Goal: Task Accomplishment & Management: Use online tool/utility

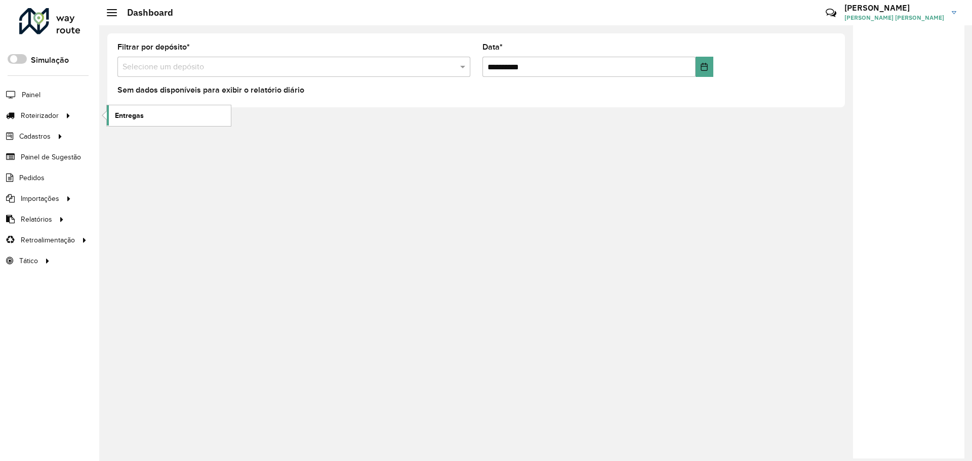
click at [133, 115] on span "Entregas" at bounding box center [129, 115] width 29 height 11
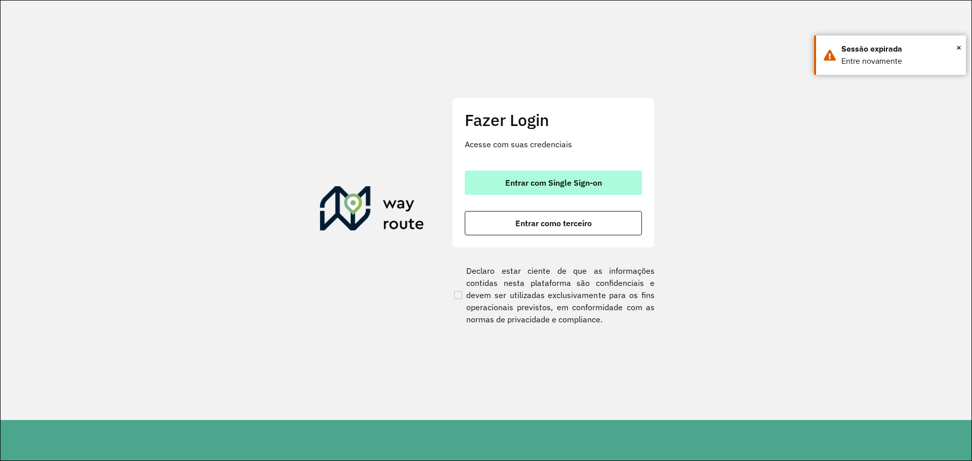
click at [563, 179] on span "Entrar com Single Sign-on" at bounding box center [553, 183] width 97 height 8
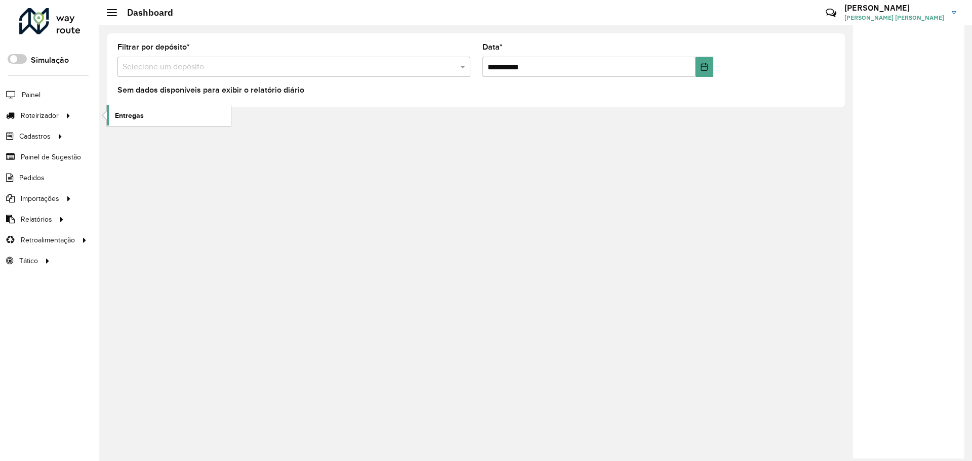
click at [153, 115] on link "Entregas" at bounding box center [169, 115] width 124 height 20
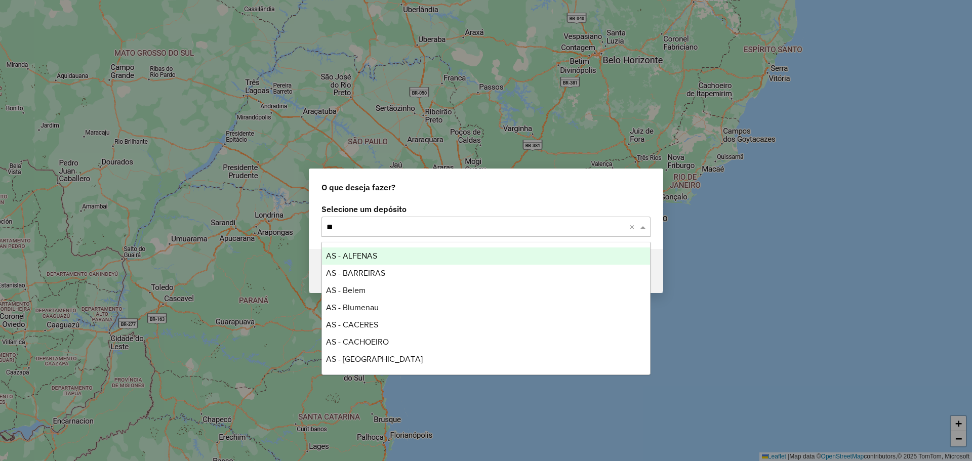
type input "***"
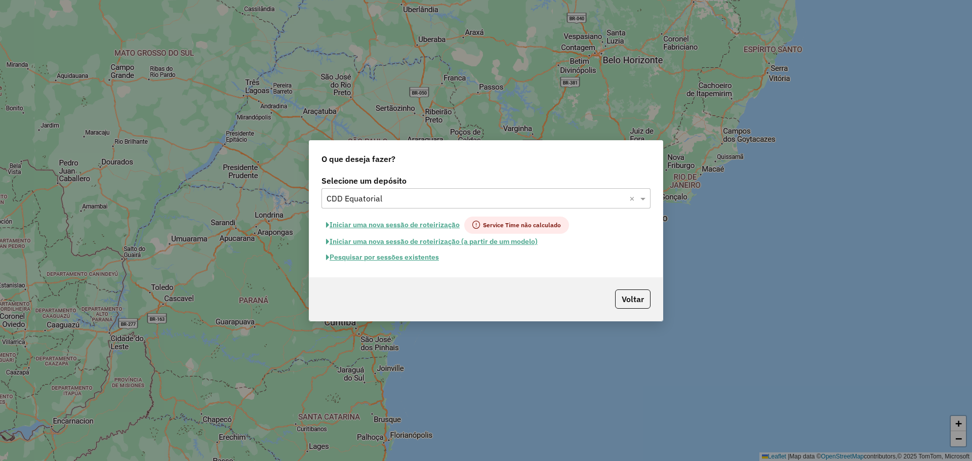
click at [423, 256] on button "Pesquisar por sessões existentes" at bounding box center [383, 258] width 122 height 16
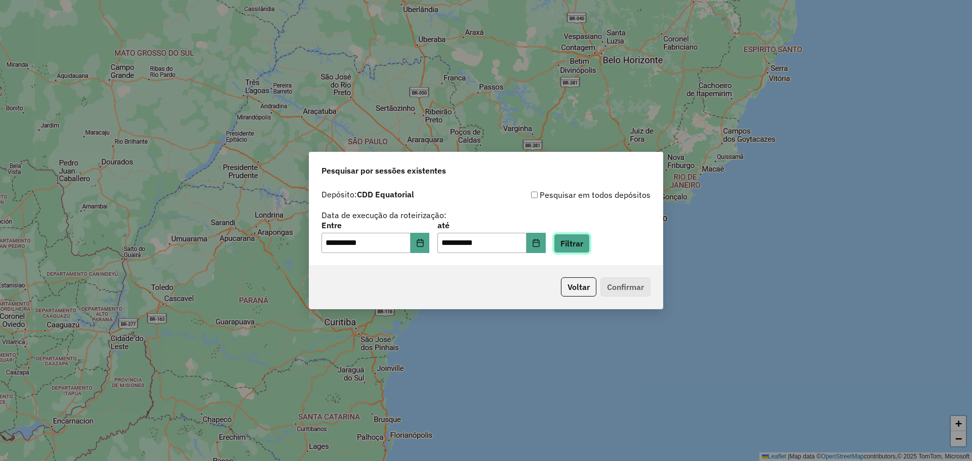
click at [590, 246] on button "Filtrar" at bounding box center [572, 243] width 36 height 19
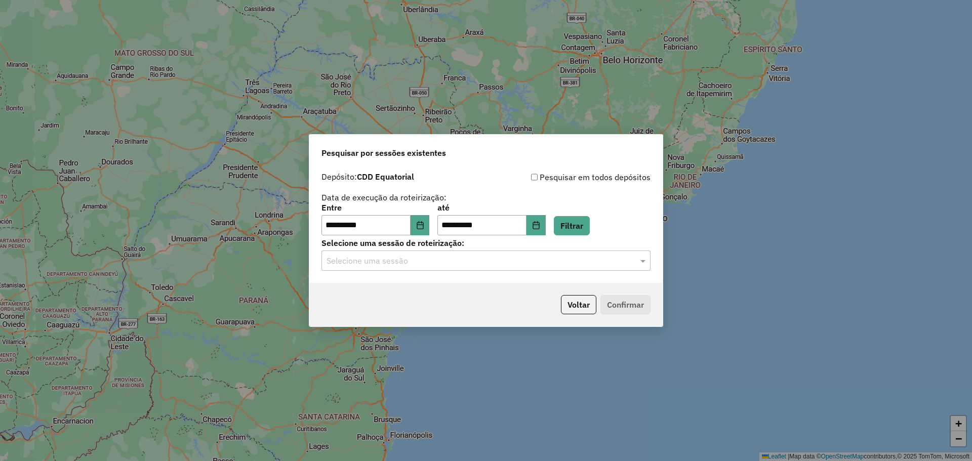
click at [498, 260] on input "text" at bounding box center [476, 261] width 299 height 12
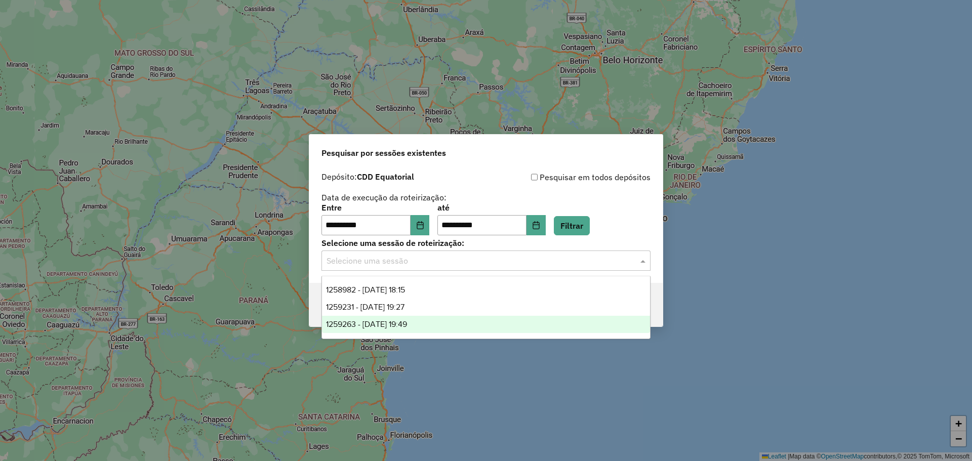
click at [490, 327] on div "1259263 - 04/09/2025 19:49" at bounding box center [486, 324] width 328 height 17
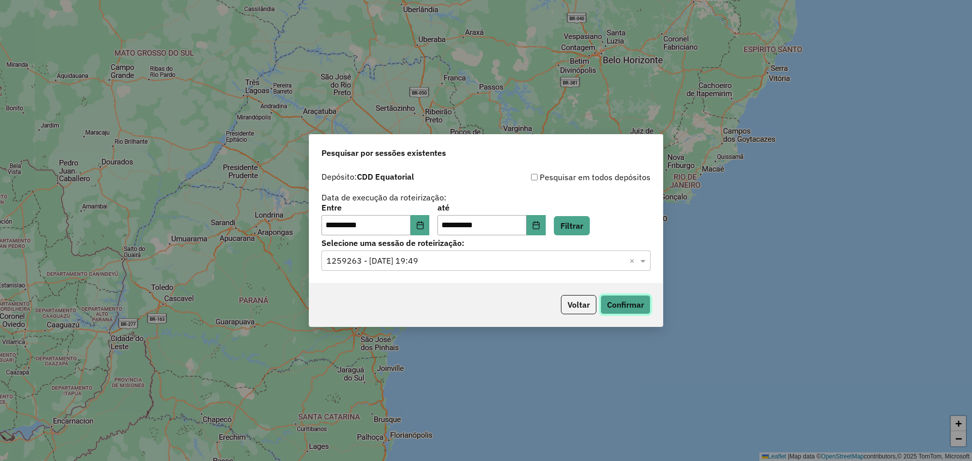
click at [625, 309] on button "Confirmar" at bounding box center [626, 304] width 50 height 19
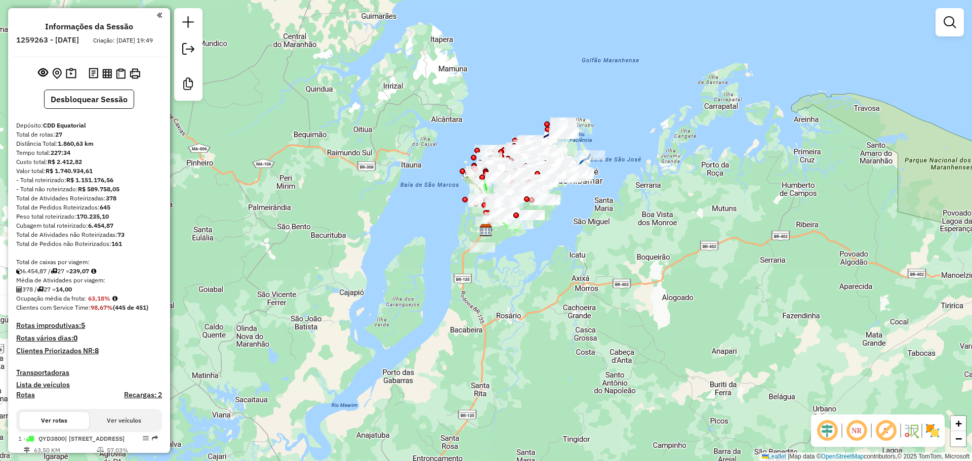
scroll to position [253, 0]
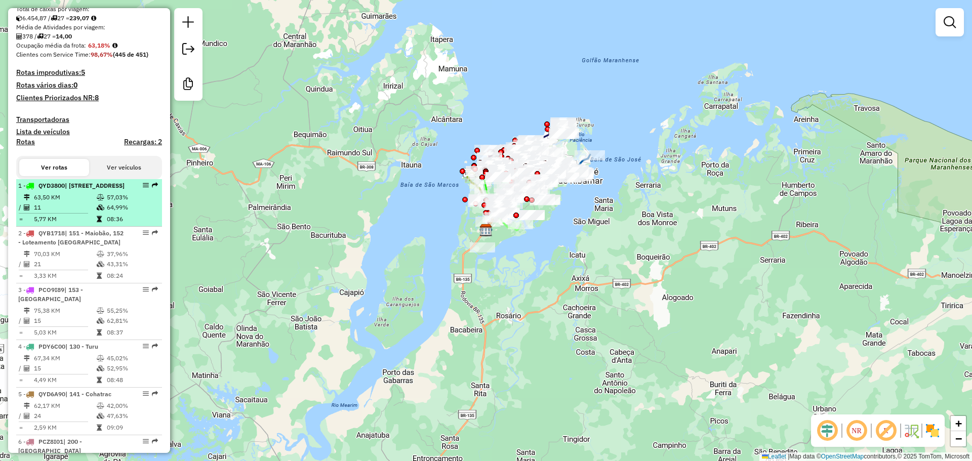
select select "**********"
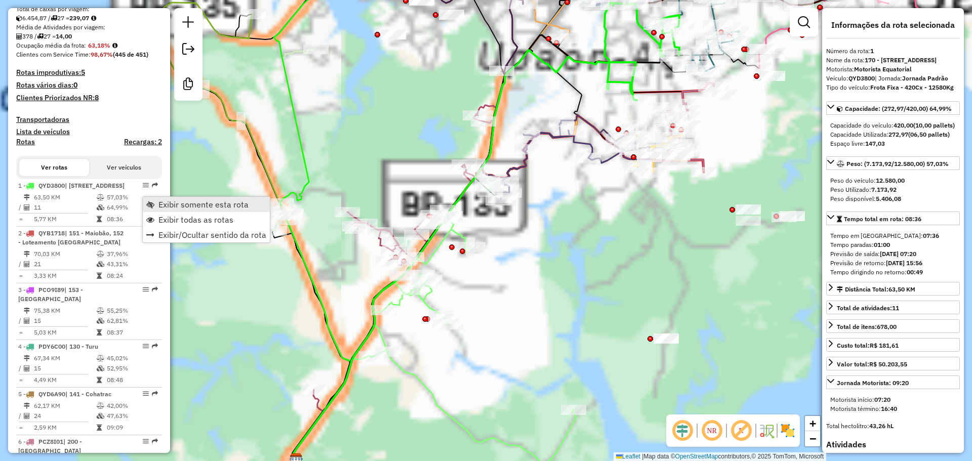
click at [156, 204] on link "Exibir somente esta rota" at bounding box center [206, 204] width 127 height 15
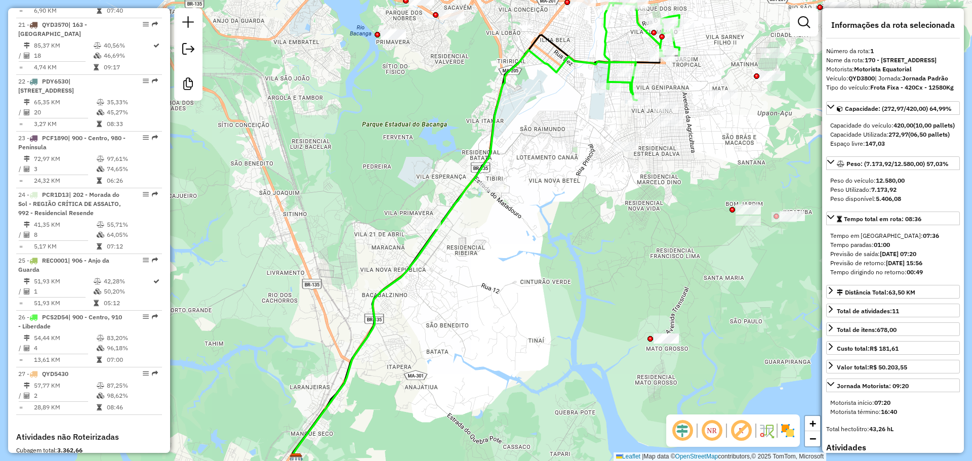
scroll to position [1624, 0]
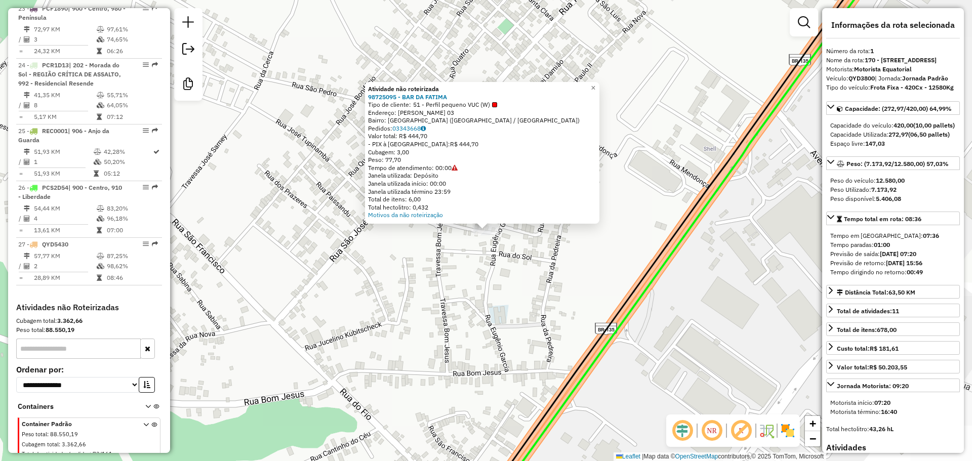
click at [536, 283] on div "Atividade não roteirizada 98725095 - BAR DA FATIMA Tipo de cliente: 51 - Perfil…" at bounding box center [486, 230] width 972 height 461
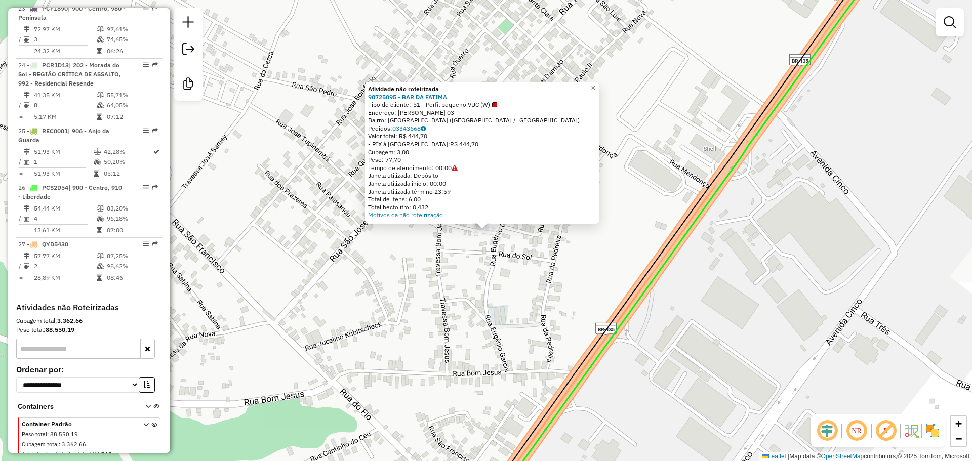
click at [571, 261] on div "Atividade não roteirizada 98725095 - BAR DA FATIMA Tipo de cliente: 51 - Perfil…" at bounding box center [486, 230] width 972 height 461
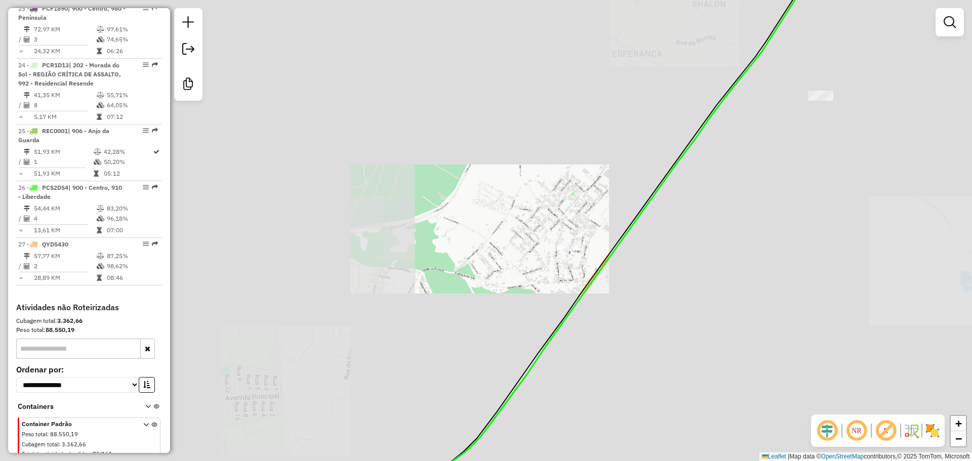
drag, startPoint x: 638, startPoint y: 215, endPoint x: 541, endPoint y: 280, distance: 116.7
click at [497, 333] on icon at bounding box center [603, 231] width 428 height 554
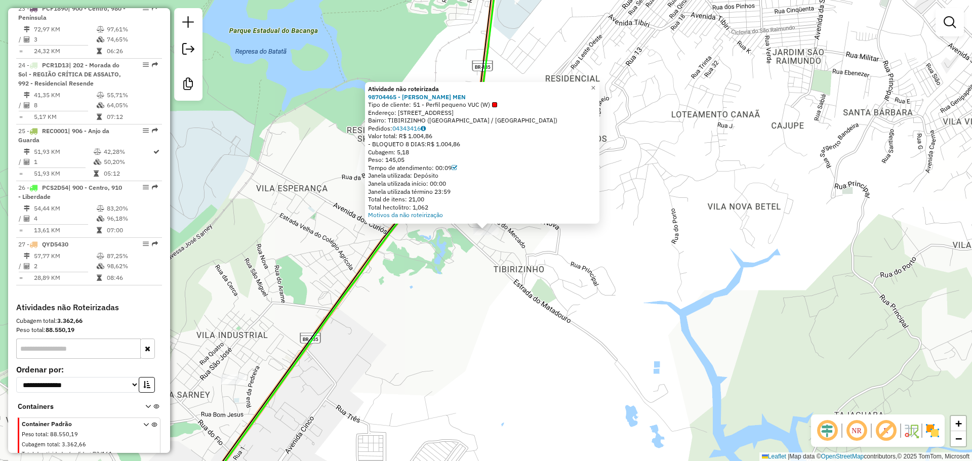
click at [701, 279] on div "Atividade não roteirizada 98704465 - FRANCISCO ARAUJO MEN Tipo de cliente: 51 -…" at bounding box center [486, 230] width 972 height 461
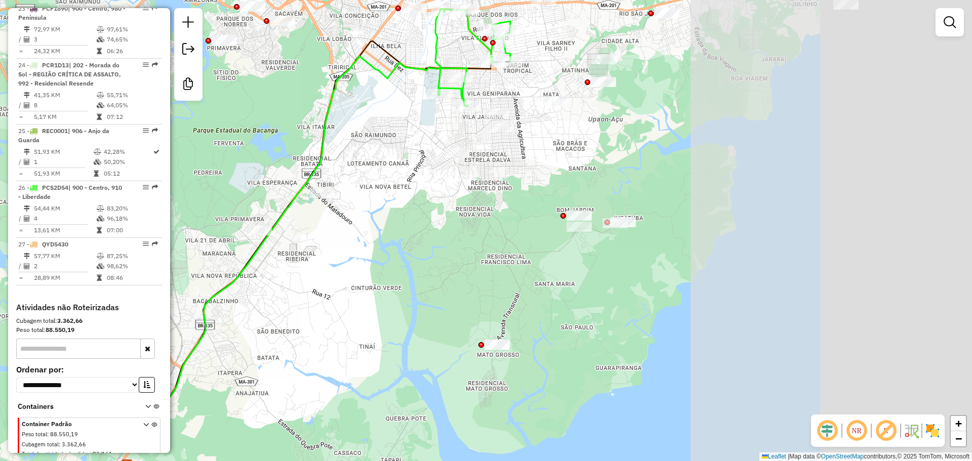
drag, startPoint x: 747, startPoint y: 302, endPoint x: 415, endPoint y: 229, distance: 339.6
click at [411, 230] on div "Janela de atendimento Grade de atendimento Capacidade Transportadoras Veículos …" at bounding box center [486, 230] width 972 height 461
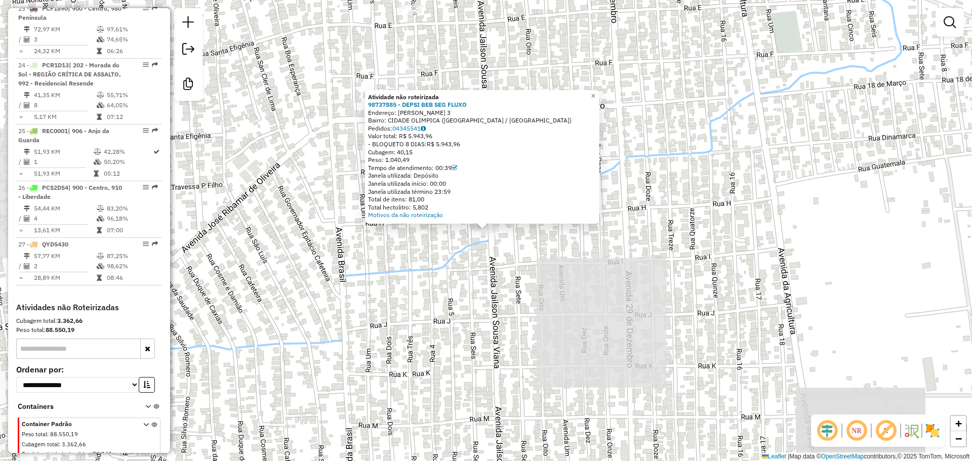
click at [769, 172] on div "Atividade não roteirizada 98737885 - DEPSI BEB SEG FLUXO Endereço: Jailson Sous…" at bounding box center [486, 230] width 972 height 461
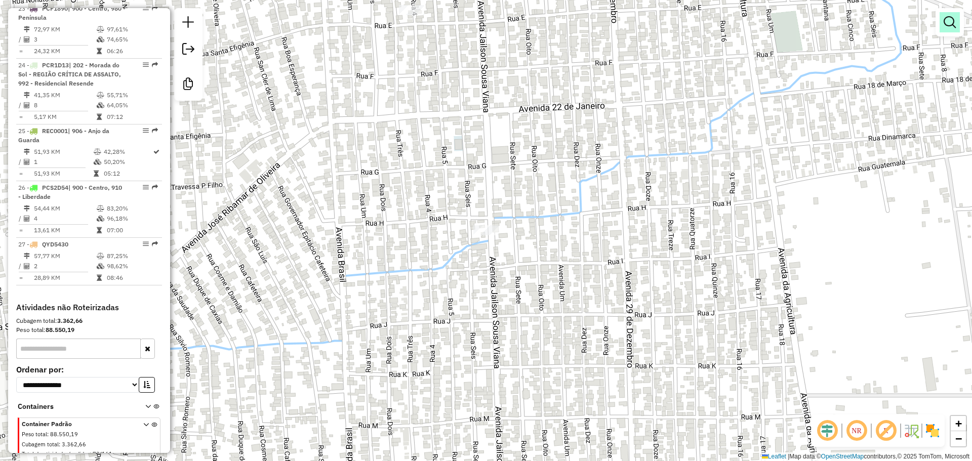
click at [955, 26] on em at bounding box center [950, 22] width 12 height 12
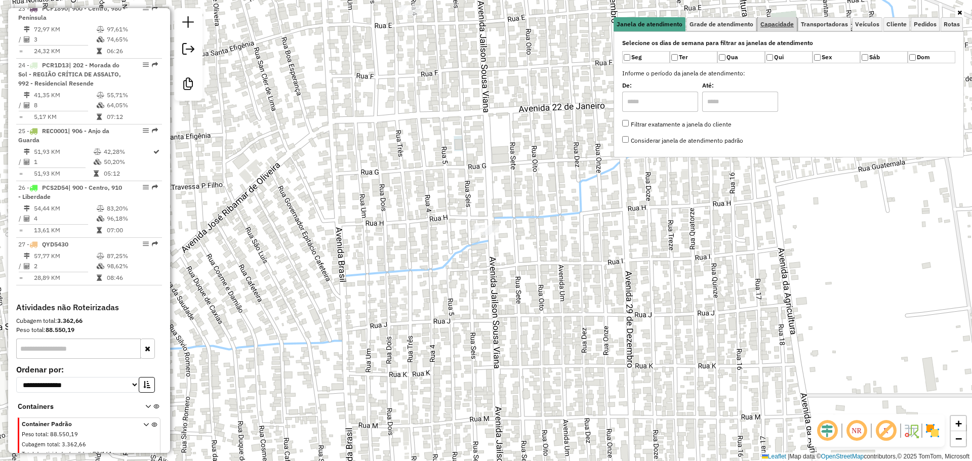
click at [771, 22] on span "Capacidade" at bounding box center [777, 24] width 33 height 6
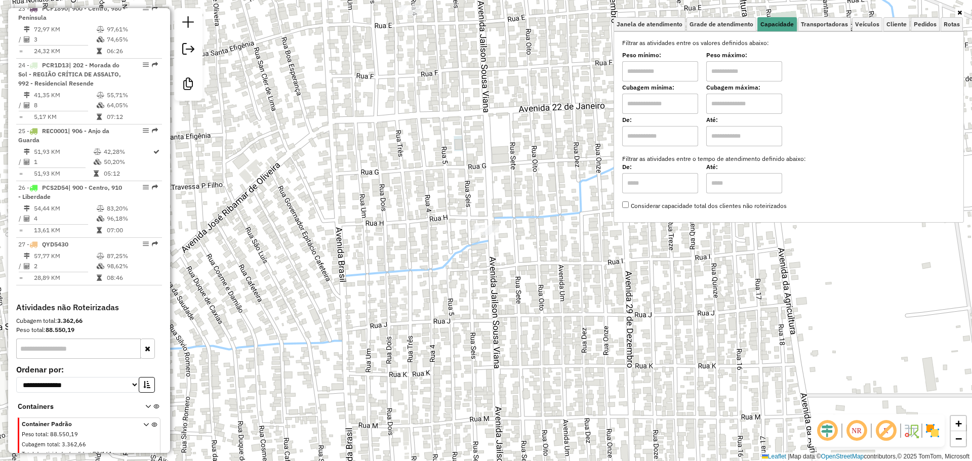
click at [654, 107] on input "text" at bounding box center [660, 104] width 76 height 20
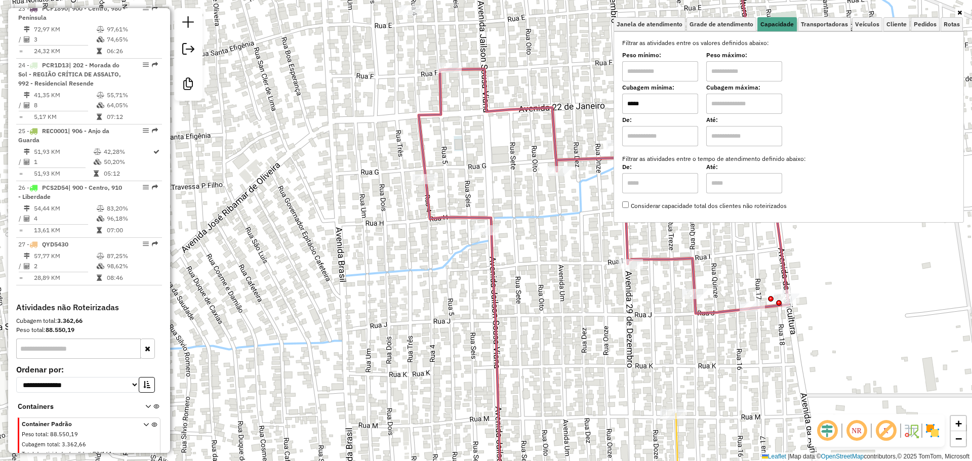
type input "*****"
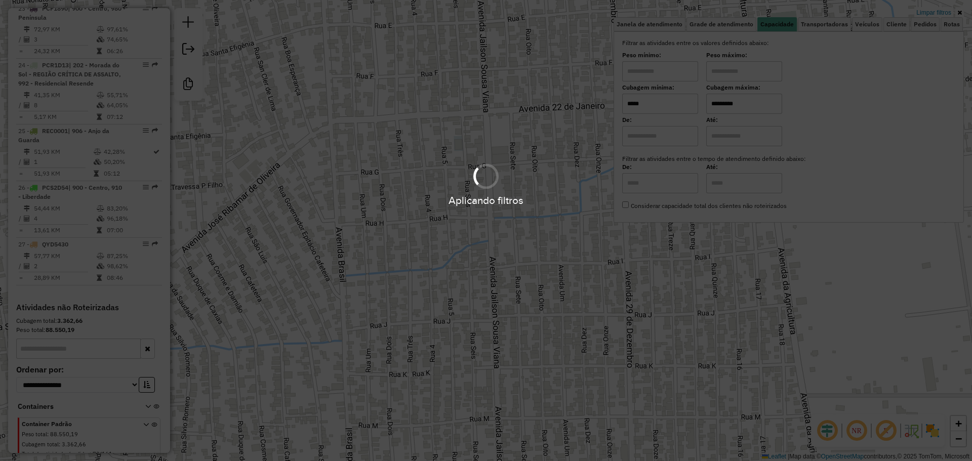
type input "*********"
click at [741, 261] on hb-app "Aplicando filtros Pop-up bloqueado! Seu navegador bloqueou automáticamente a ab…" at bounding box center [486, 230] width 972 height 461
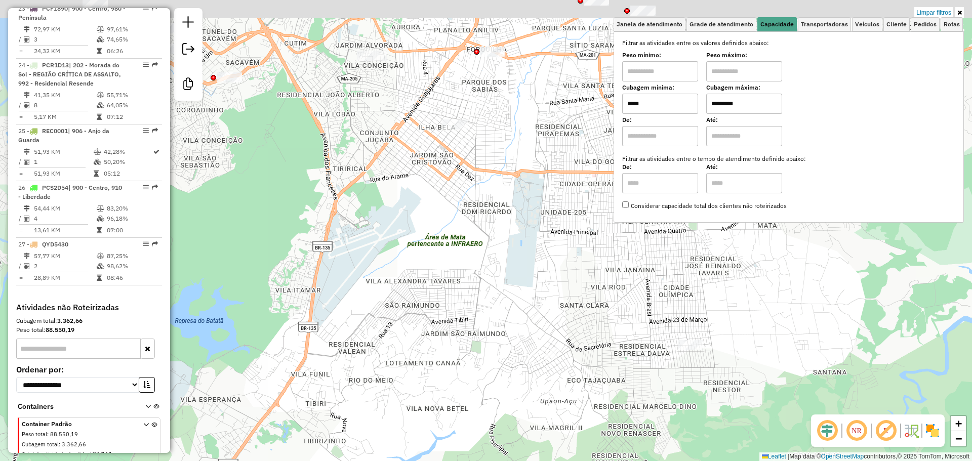
drag, startPoint x: 769, startPoint y: 305, endPoint x: 674, endPoint y: 348, distance: 104.3
click at [676, 347] on div "Limpar filtros Janela de atendimento Grade de atendimento Capacidade Transporta…" at bounding box center [486, 230] width 972 height 461
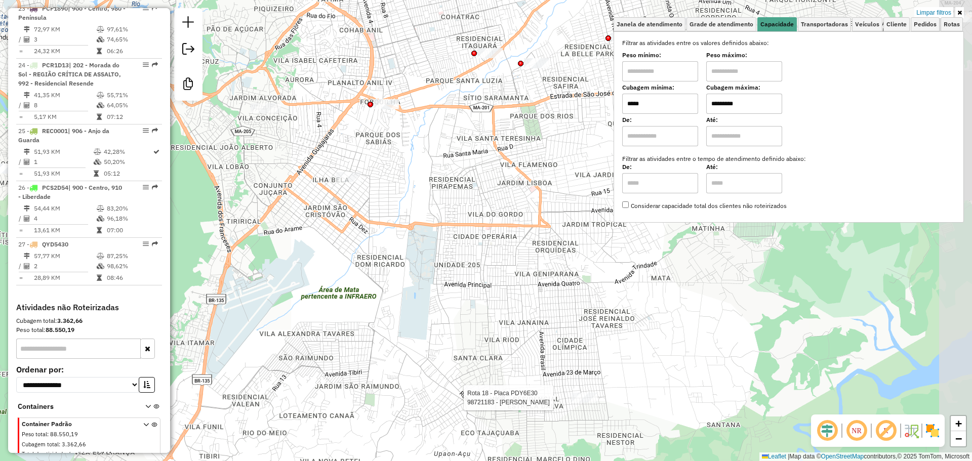
drag, startPoint x: 445, startPoint y: 267, endPoint x: 427, endPoint y: 300, distance: 38.1
click at [428, 329] on div "Rota 18 - Placa PDY6E30 98721183 - RAIMUNDO NONATO EVER Limpar filtros Janela d…" at bounding box center [486, 230] width 972 height 461
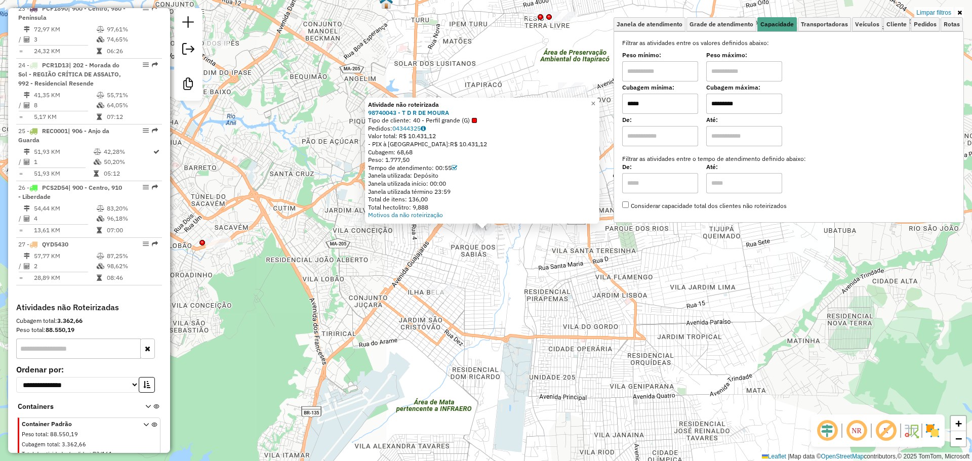
click at [484, 258] on div "Atividade não roteirizada 98740043 - T D R DE MOURA Tipo de cliente: 40 - Perfi…" at bounding box center [486, 230] width 972 height 461
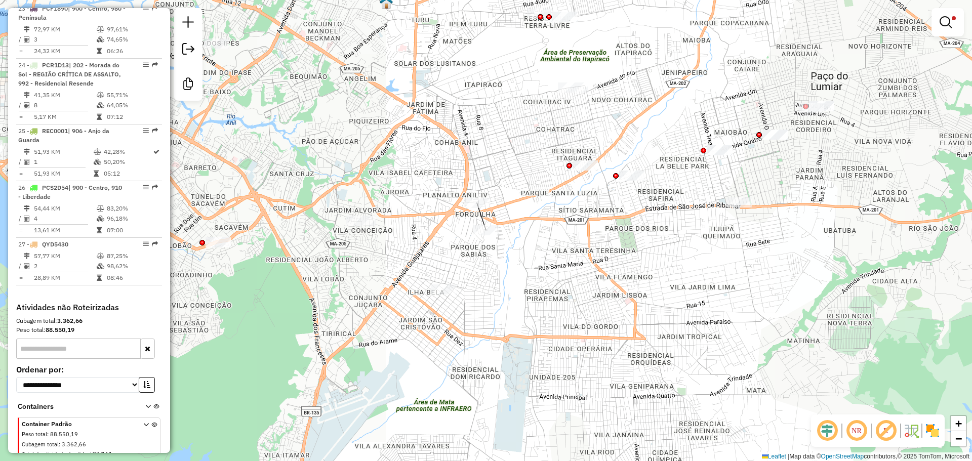
click at [472, 199] on div "Limpar filtros Janela de atendimento Grade de atendimento Capacidade Transporta…" at bounding box center [486, 230] width 972 height 461
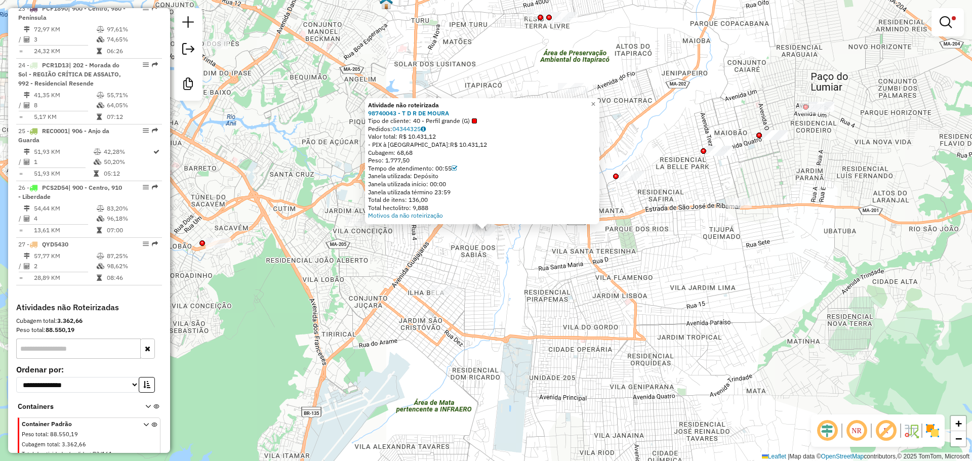
click at [580, 274] on div "Atividade não roteirizada 98740043 - T D R DE MOURA Tipo de cliente: 40 - Perfi…" at bounding box center [486, 230] width 972 height 461
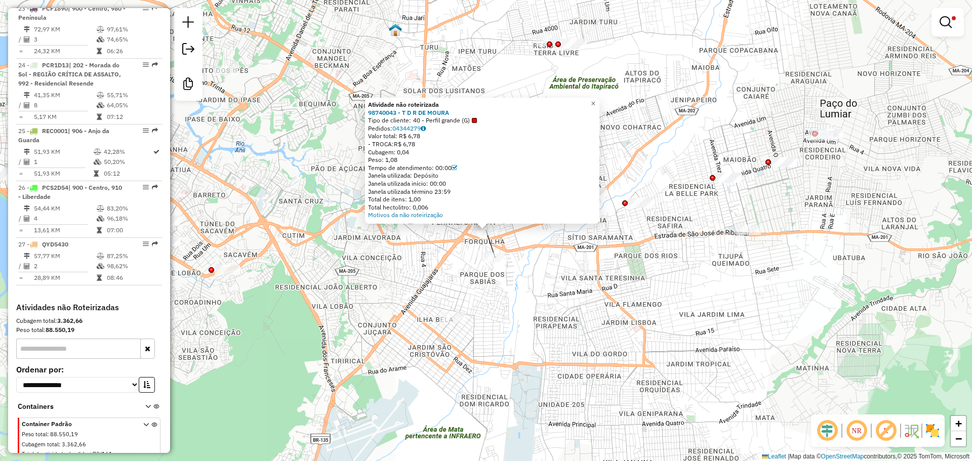
click at [573, 287] on div "Atividade não roteirizada 98740043 - T D R DE MOURA Tipo de cliente: 40 - Perfi…" at bounding box center [486, 230] width 972 height 461
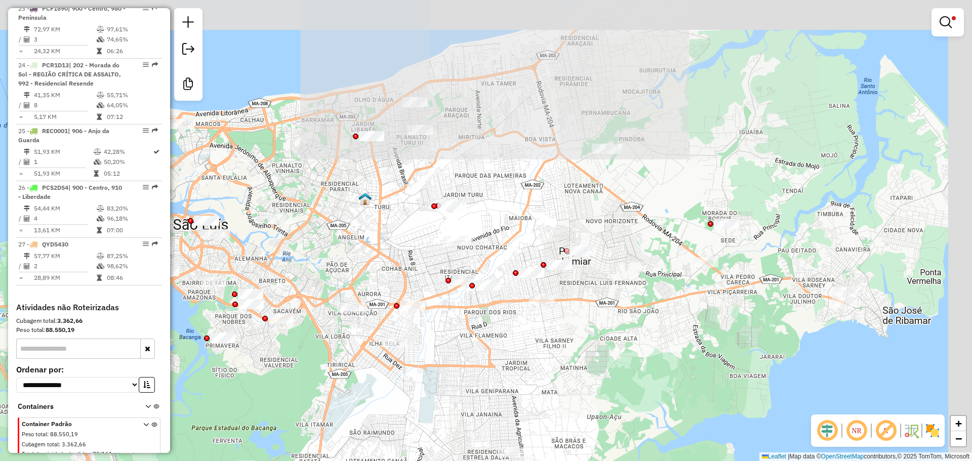
drag, startPoint x: 660, startPoint y: 270, endPoint x: 518, endPoint y: 318, distance: 150.1
click at [518, 318] on div "Limpar filtros Janela de atendimento Grade de atendimento Capacidade Transporta…" at bounding box center [486, 230] width 972 height 461
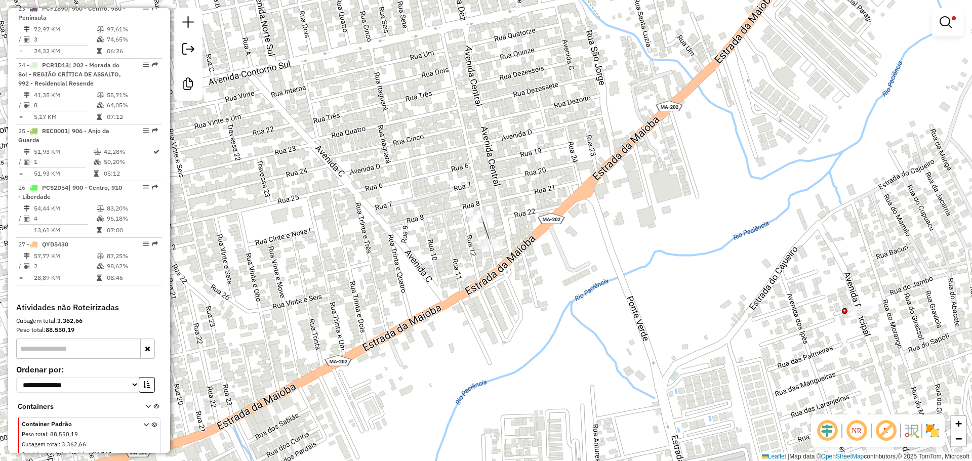
click at [889, 433] on em at bounding box center [886, 431] width 24 height 24
click at [493, 249] on div at bounding box center [490, 244] width 25 height 10
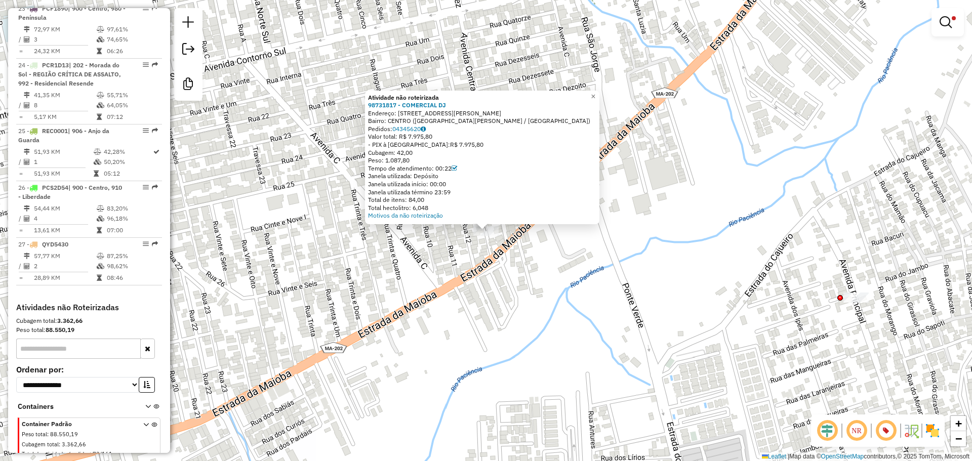
click at [529, 257] on div "Atividade não roteirizada 98731817 - COMERCIAL DJ Endereço: Rua Plinio Pedro Ma…" at bounding box center [486, 230] width 972 height 461
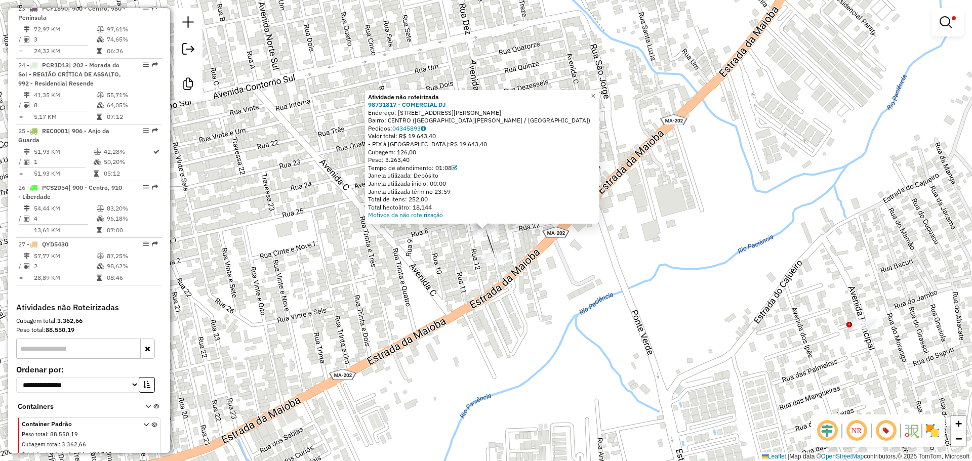
click at [571, 253] on div "Atividade não roteirizada 98731817 - COMERCIAL DJ Endereço: Rua Plinio Pedro Ma…" at bounding box center [486, 230] width 972 height 461
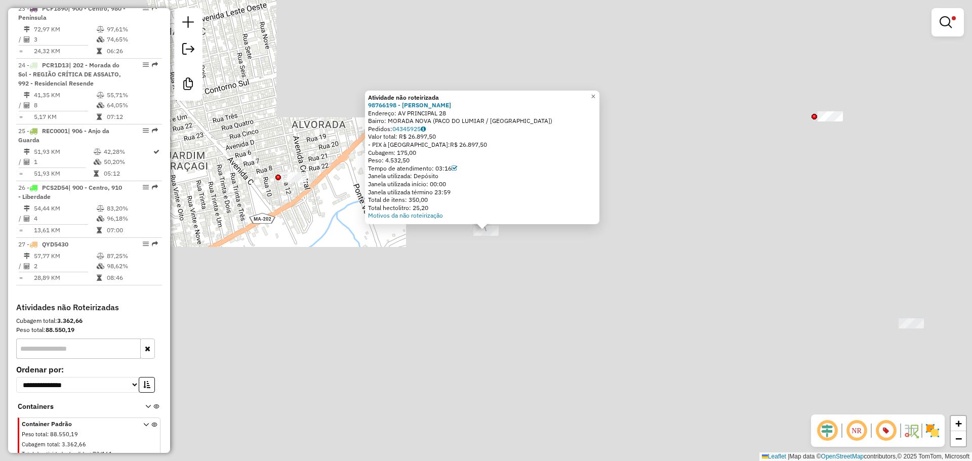
click at [607, 286] on div "Atividade não roteirizada 98766198 - SELMA RUTH RIBEIRO F Endereço: AV PRINCIPA…" at bounding box center [486, 230] width 972 height 461
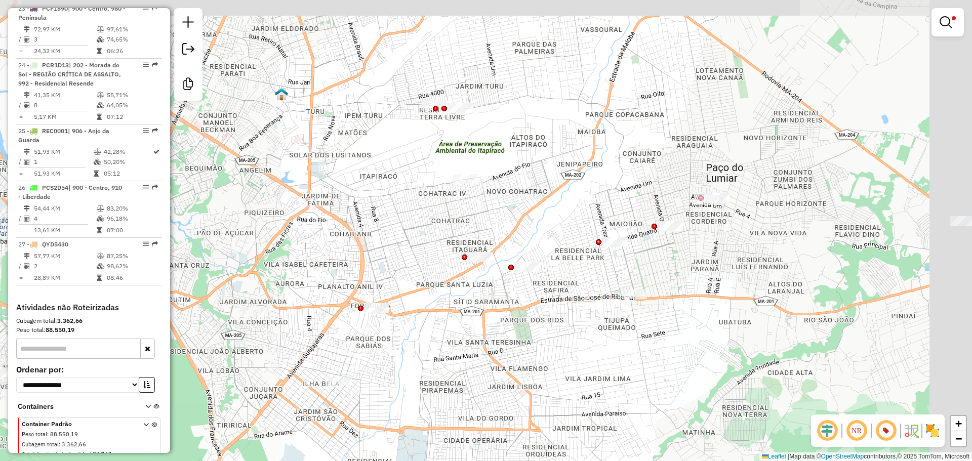
drag, startPoint x: 708, startPoint y: 284, endPoint x: 549, endPoint y: 279, distance: 158.6
click at [547, 286] on div "Limpar filtros Janela de atendimento Grade de atendimento Capacidade Transporta…" at bounding box center [486, 230] width 972 height 461
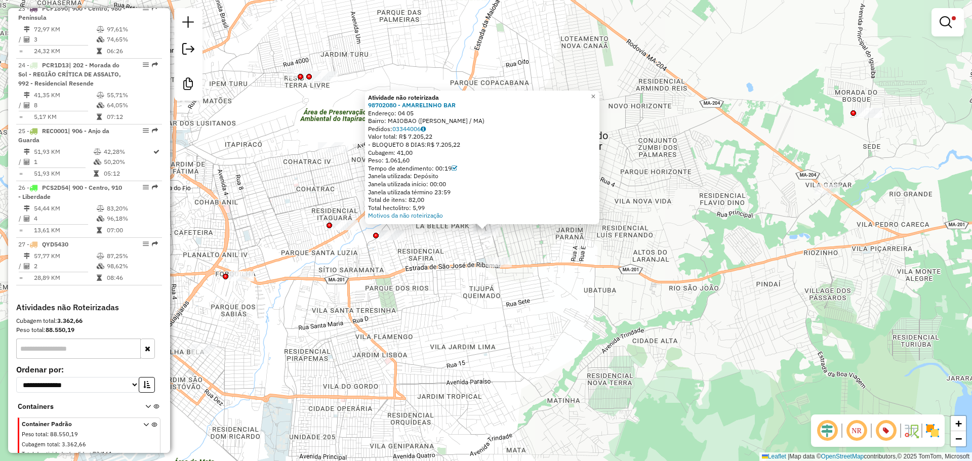
click at [461, 249] on div "Atividade não roteirizada 98702080 - AMARELINHO BAR Endereço: 04 05 Bairro: MAI…" at bounding box center [486, 230] width 972 height 461
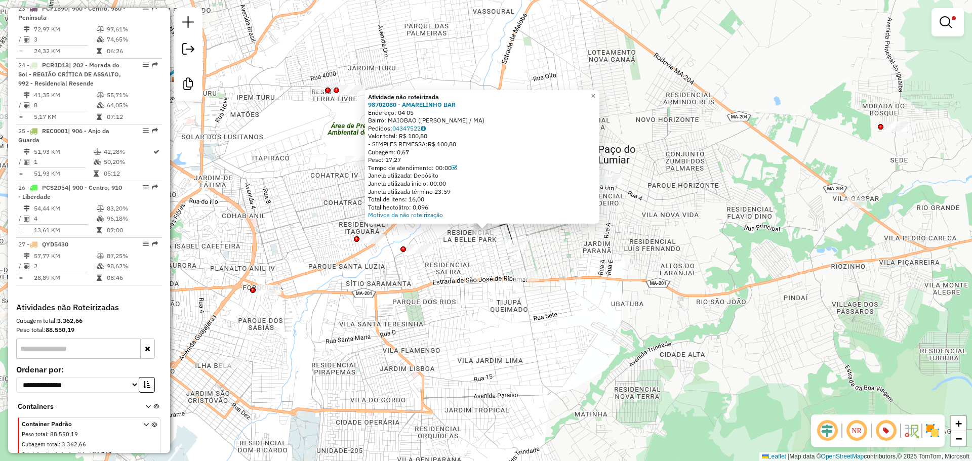
click at [562, 251] on div "Atividade não roteirizada 98702080 - AMARELINHO BAR Endereço: 04 05 Bairro: MAI…" at bounding box center [486, 230] width 972 height 461
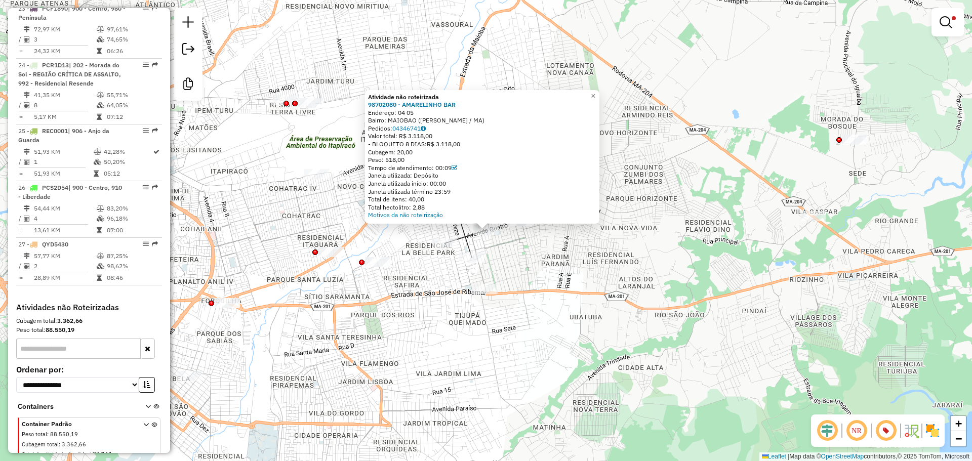
click at [533, 255] on div "Atividade não roteirizada 98702080 - AMARELINHO BAR Endereço: 04 05 Bairro: MAI…" at bounding box center [486, 230] width 972 height 461
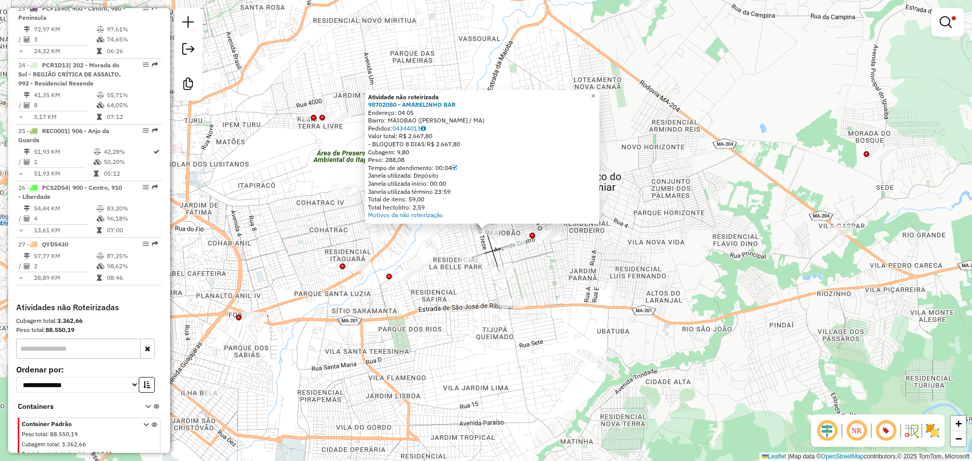
click at [624, 237] on div "Atividade não roteirizada 98702080 - AMARELINHO BAR Endereço: 04 05 Bairro: MAI…" at bounding box center [486, 230] width 972 height 461
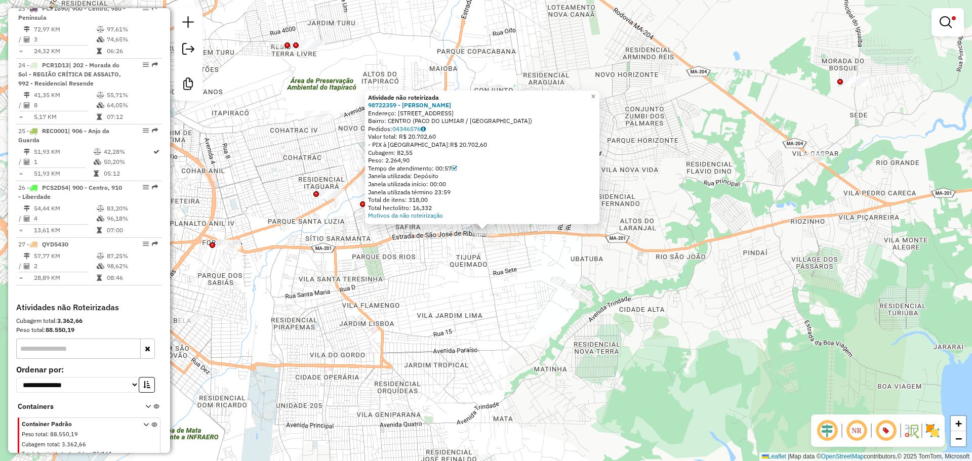
drag, startPoint x: 567, startPoint y: 250, endPoint x: 539, endPoint y: 216, distance: 44.3
click at [568, 250] on div "Atividade não roteirizada 98722359 - L MORAIS DOS SANTOS Endereço: AV AVENIDA 1…" at bounding box center [486, 230] width 972 height 461
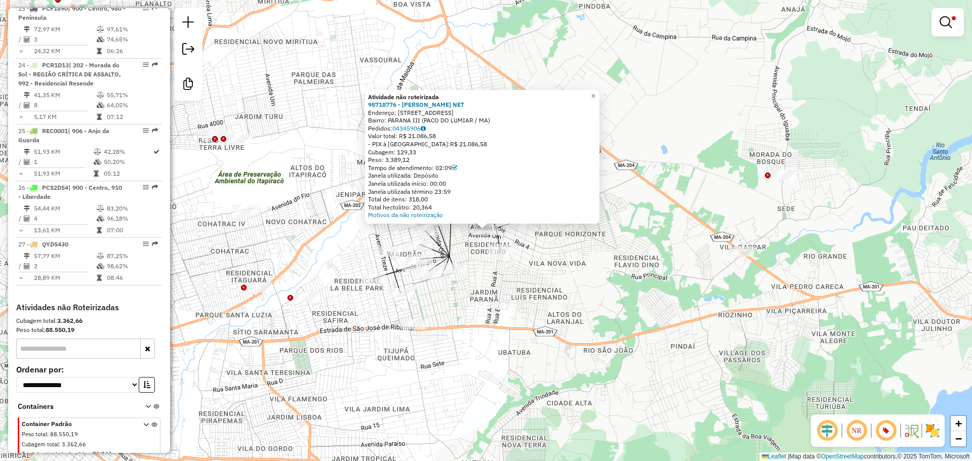
drag, startPoint x: 578, startPoint y: 255, endPoint x: 519, endPoint y: 242, distance: 60.7
click at [577, 255] on div "Atividade não roteirizada 98718776 - ANDRE REIS SILVA NET Endereço: 008 AVENIDA…" at bounding box center [486, 230] width 972 height 461
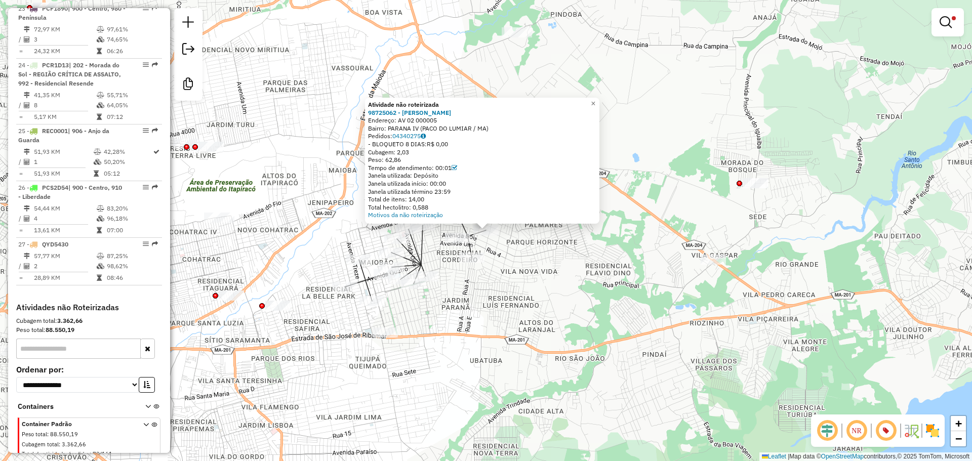
click at [593, 250] on div "Atividade não roteirizada 98725062 - CARLOS AUGUSTO TEIXE Endereço: AV 02 00000…" at bounding box center [486, 230] width 972 height 461
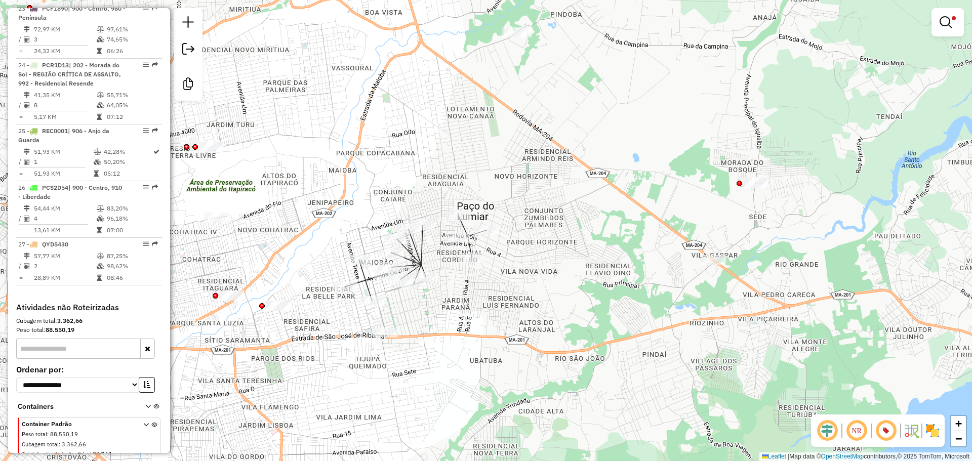
click at [762, 175] on div "Limpar filtros Janela de atendimento Grade de atendimento Capacidade Transporta…" at bounding box center [486, 230] width 972 height 461
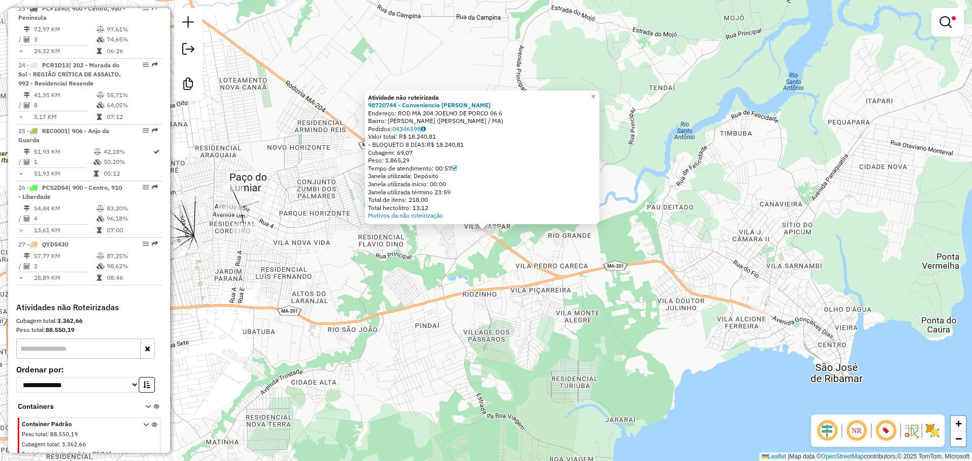
click at [571, 281] on div "Atividade não roteirizada 98720744 - Conveniencia Julia C Endereço: ROD MA 204 …" at bounding box center [486, 230] width 972 height 461
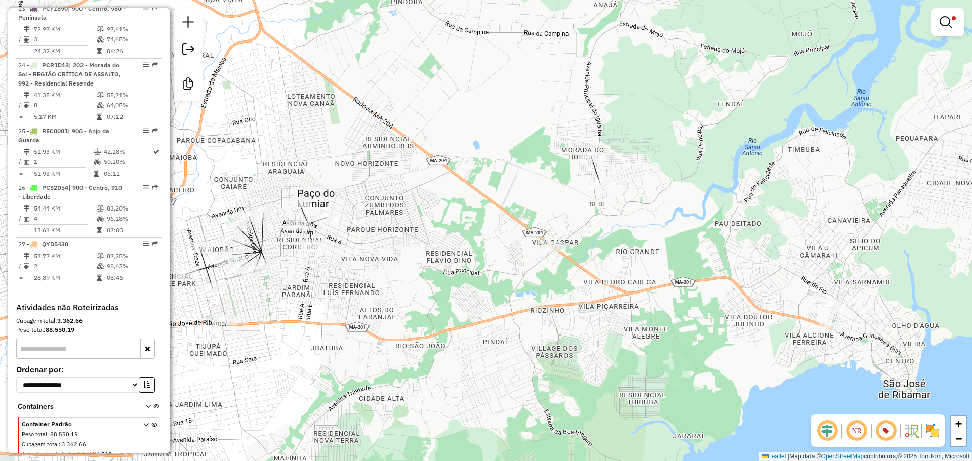
drag, startPoint x: 431, startPoint y: 203, endPoint x: 502, endPoint y: 222, distance: 73.3
click at [502, 222] on div "Limpar filtros Janela de atendimento Grade de atendimento Capacidade Transporta…" at bounding box center [486, 230] width 972 height 461
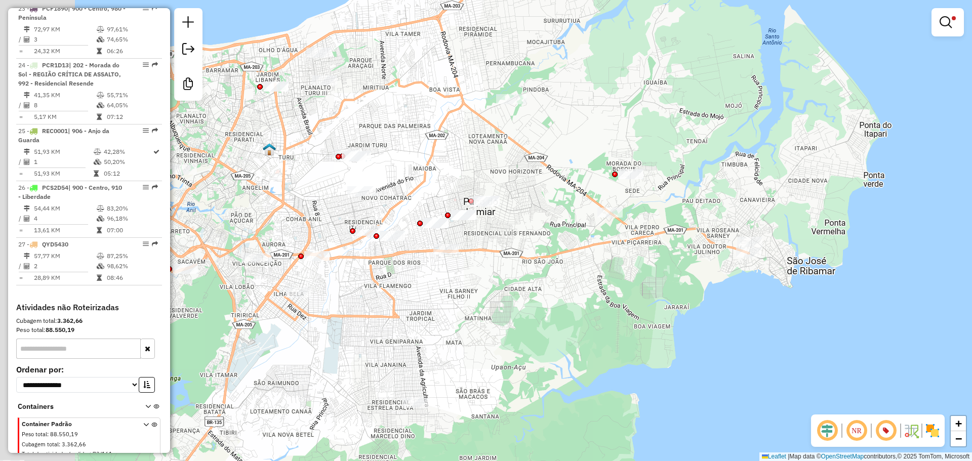
drag, startPoint x: 473, startPoint y: 163, endPoint x: 622, endPoint y: 179, distance: 150.3
click at [617, 179] on div "Limpar filtros Janela de atendimento Grade de atendimento Capacidade Transporta…" at bounding box center [486, 230] width 972 height 461
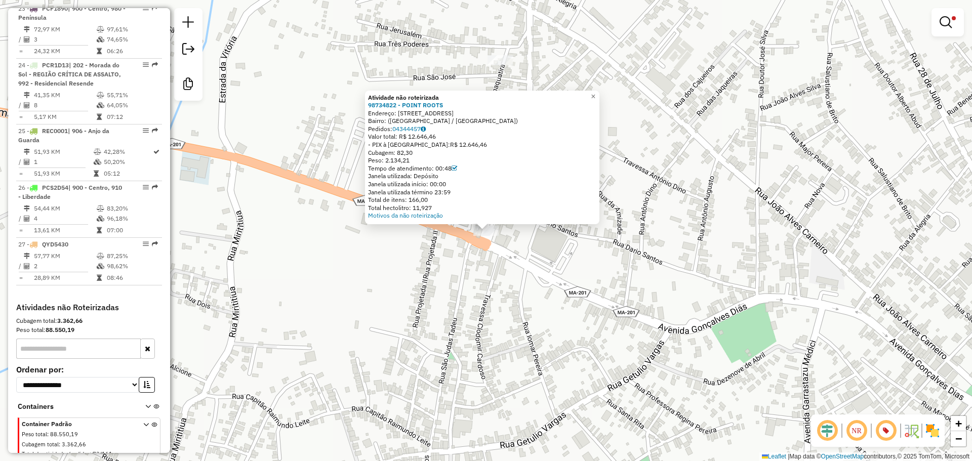
click at [389, 322] on div "Atividade não roteirizada 98734822 - POINT ROOTS Endereço: Largo do Cruzeiro, 1…" at bounding box center [486, 230] width 972 height 461
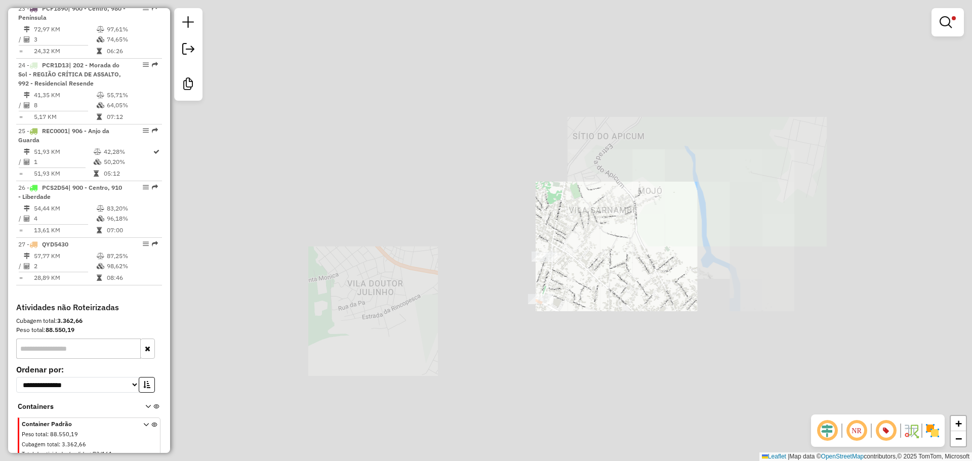
drag, startPoint x: 325, startPoint y: 323, endPoint x: 857, endPoint y: 302, distance: 532.7
click at [853, 304] on div "Limpar filtros Janela de atendimento Grade de atendimento Capacidade Transporta…" at bounding box center [486, 230] width 972 height 461
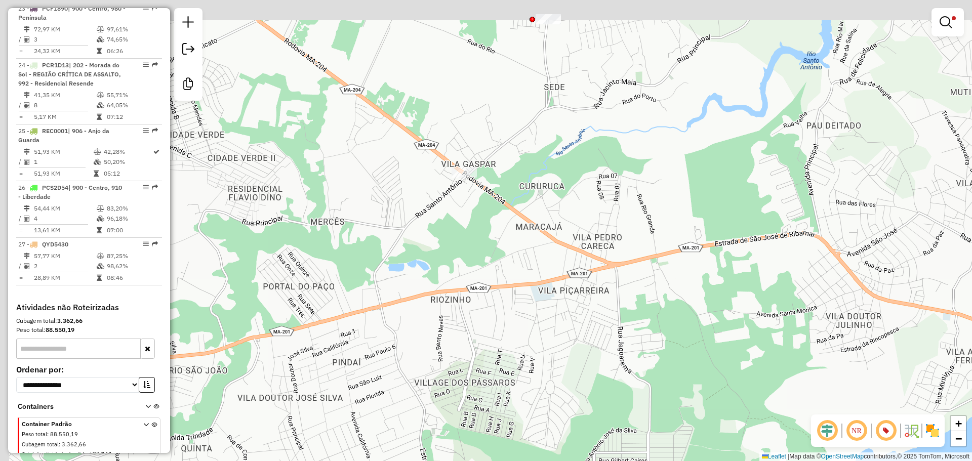
drag, startPoint x: 587, startPoint y: 215, endPoint x: 693, endPoint y: 285, distance: 127.5
click at [748, 285] on div "Limpar filtros Janela de atendimento Grade de atendimento Capacidade Transporta…" at bounding box center [486, 230] width 972 height 461
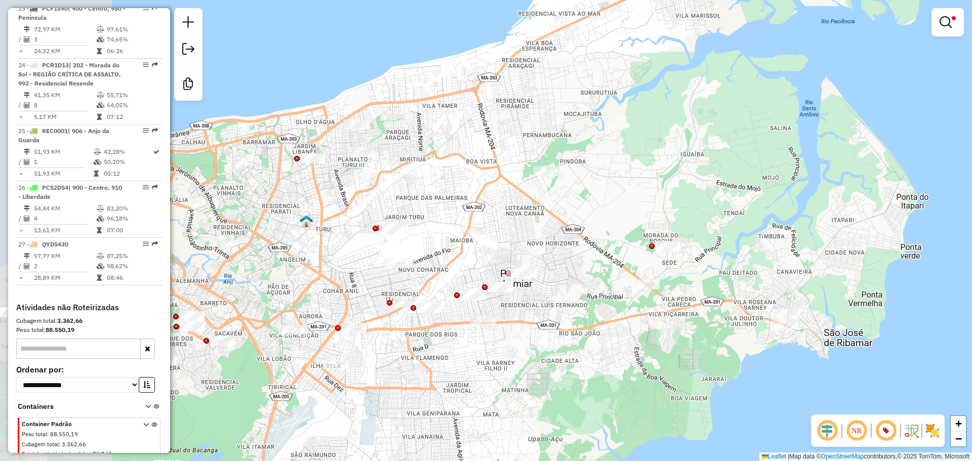
drag, startPoint x: 512, startPoint y: 271, endPoint x: 561, endPoint y: 258, distance: 50.9
click at [622, 296] on div "Limpar filtros Janela de atendimento Grade de atendimento Capacidade Transporta…" at bounding box center [486, 230] width 972 height 461
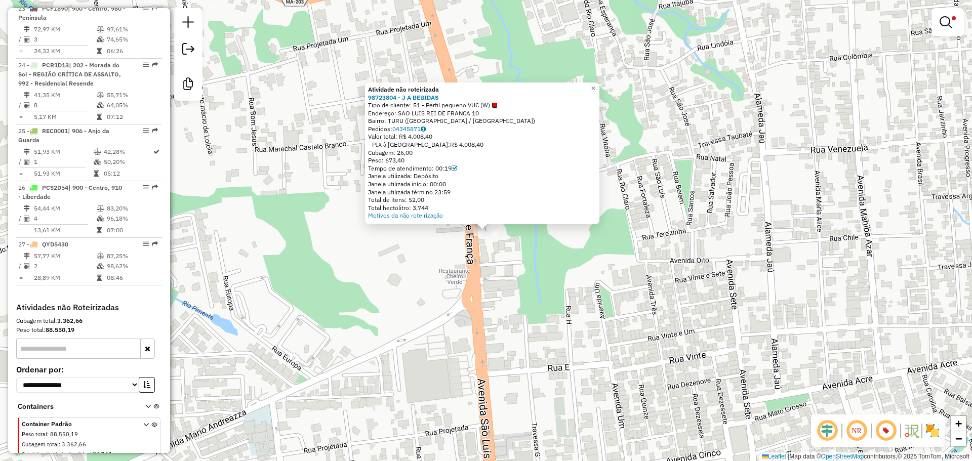
click at [528, 262] on div "Atividade não roteirizada 98723804 - J A BEBIDAS Tipo de cliente: 51 - Perfil p…" at bounding box center [486, 230] width 972 height 461
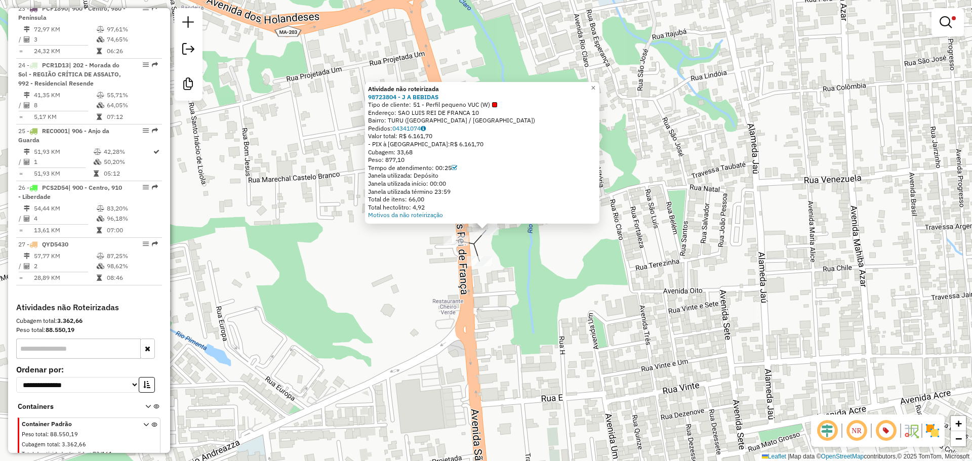
click at [569, 294] on div "Atividade não roteirizada 98723804 - J A BEBIDAS Tipo de cliente: 51 - Perfil p…" at bounding box center [486, 230] width 972 height 461
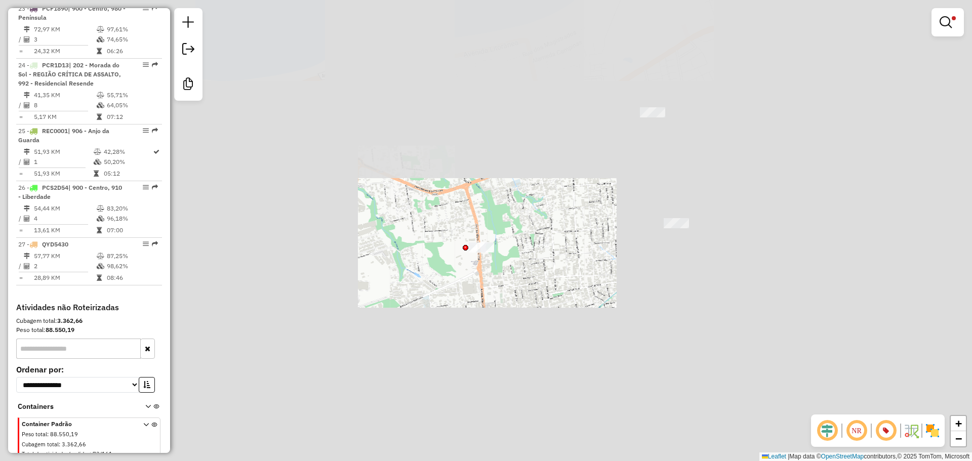
drag, startPoint x: 381, startPoint y: 269, endPoint x: 450, endPoint y: 106, distance: 177.3
click at [447, 109] on div "Limpar filtros Janela de atendimento Grade de atendimento Capacidade Transporta…" at bounding box center [486, 230] width 972 height 461
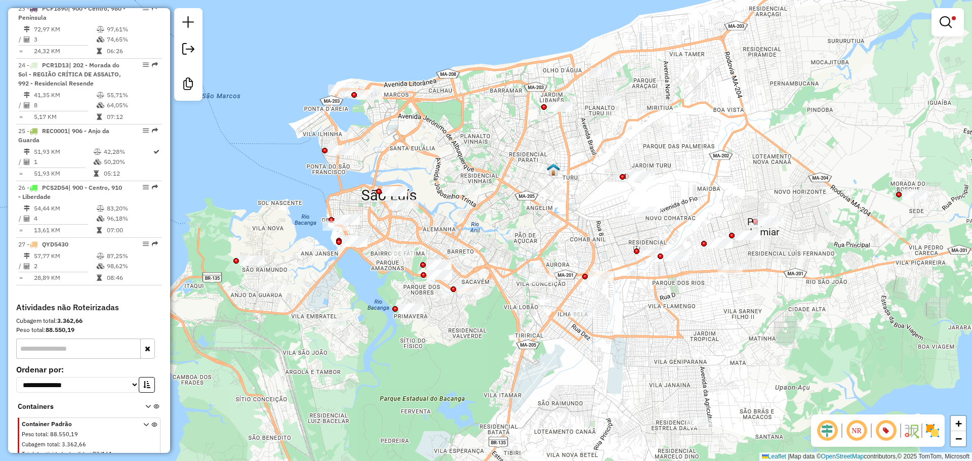
drag, startPoint x: 437, startPoint y: 252, endPoint x: 550, endPoint y: 228, distance: 115.5
click at [555, 231] on div "Limpar filtros Janela de atendimento Grade de atendimento Capacidade Transporta…" at bounding box center [486, 230] width 972 height 461
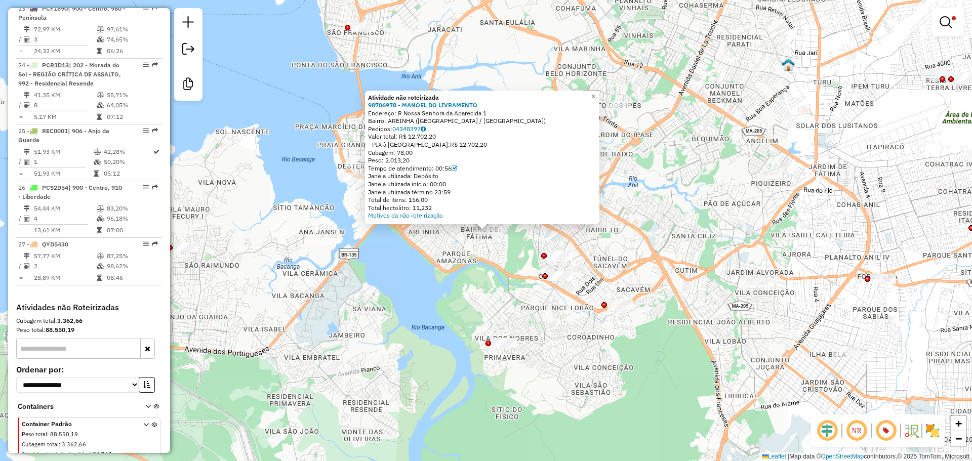
click at [530, 290] on div "Atividade não roteirizada 98706978 - MANOEL DO LIVRAMENTO Endereço: R Nossa Sen…" at bounding box center [486, 230] width 972 height 461
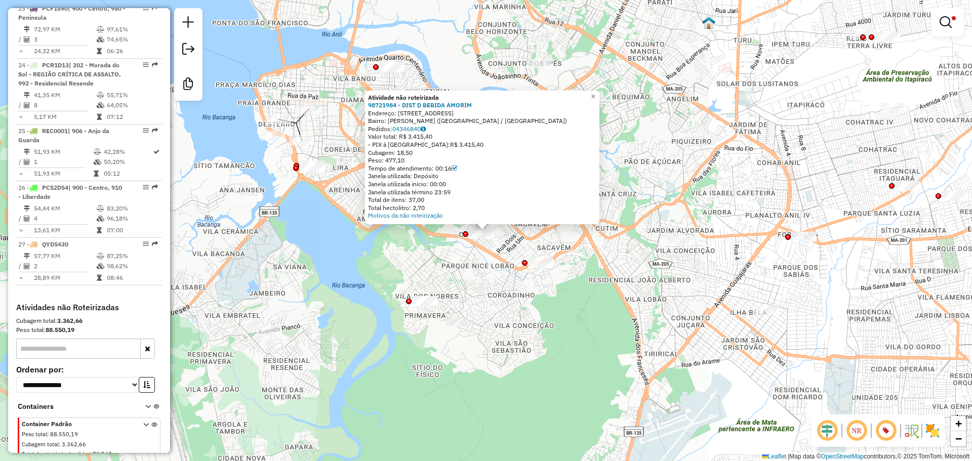
click at [492, 243] on div "Atividade não roteirizada 98721984 - DIST D BEBIDA AMORIM Endereço: RUA DO MERC…" at bounding box center [486, 230] width 972 height 461
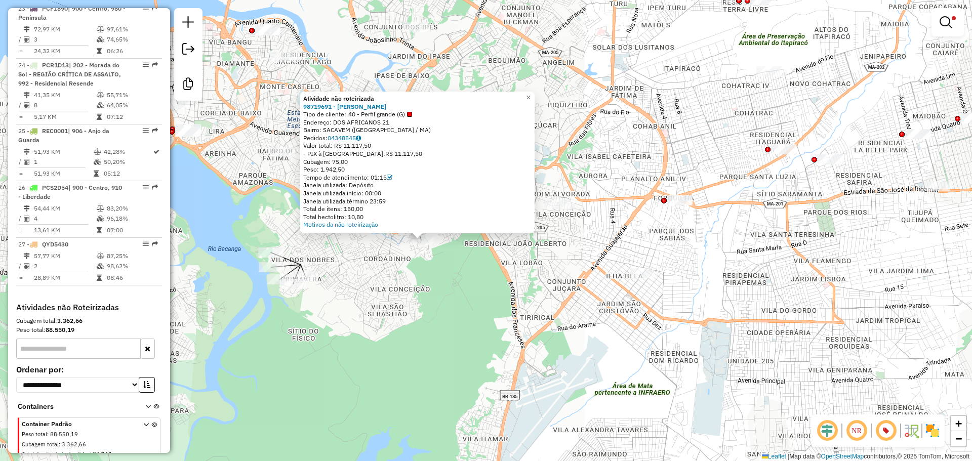
drag, startPoint x: 529, startPoint y: 280, endPoint x: 483, endPoint y: 290, distance: 47.2
click at [461, 291] on div "Atividade não roteirizada 98719691 - WELTON SILVA MARTINS Tipo de cliente: 40 -…" at bounding box center [486, 230] width 972 height 461
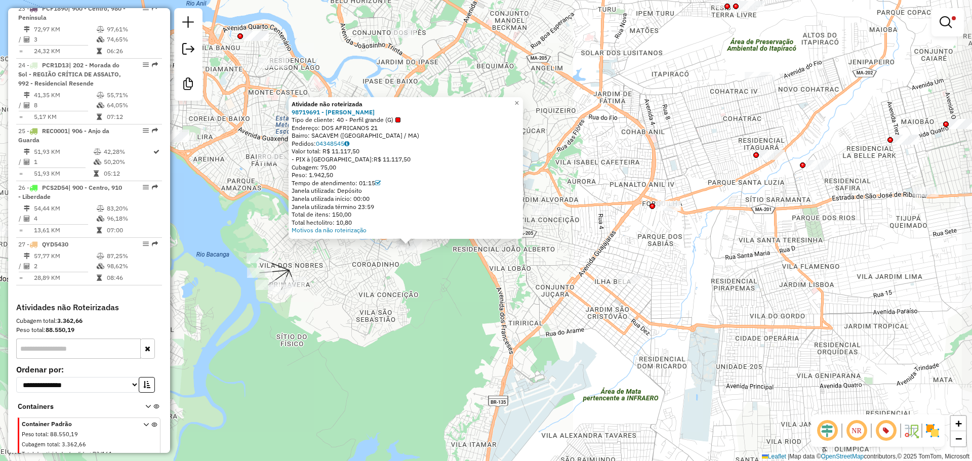
click at [546, 283] on div "Atividade não roteirizada 98719691 - WELTON SILVA MARTINS Tipo de cliente: 40 -…" at bounding box center [486, 230] width 972 height 461
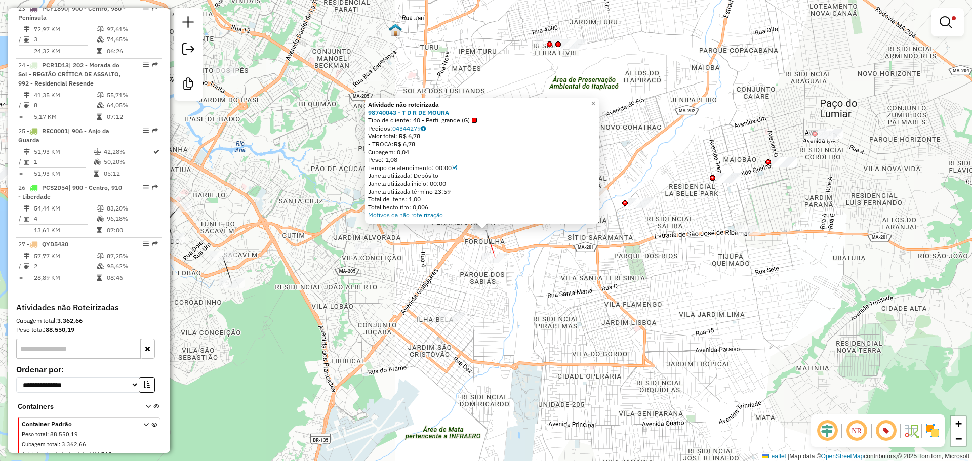
click at [500, 263] on div at bounding box center [495, 258] width 25 height 10
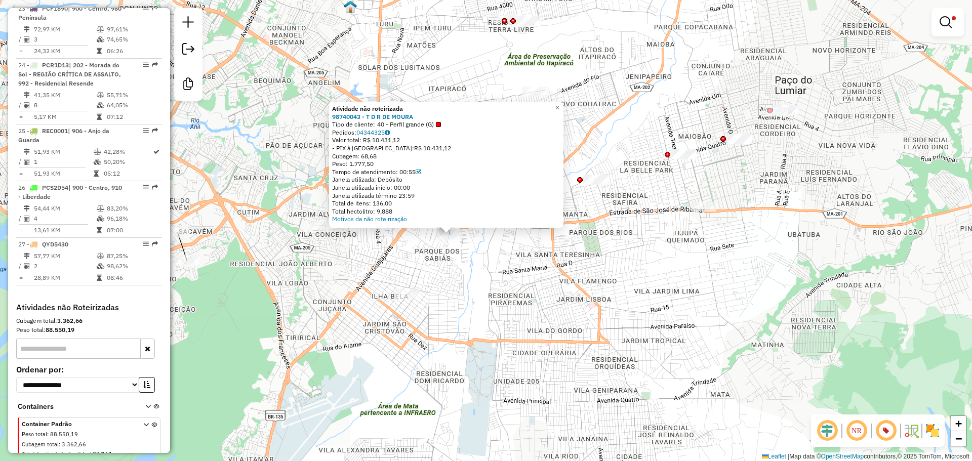
drag, startPoint x: 597, startPoint y: 264, endPoint x: 535, endPoint y: 278, distance: 63.7
click at [533, 278] on div "Atividade não roteirizada 98740043 - T D R DE MOURA Tipo de cliente: 40 - Perfi…" at bounding box center [486, 230] width 972 height 461
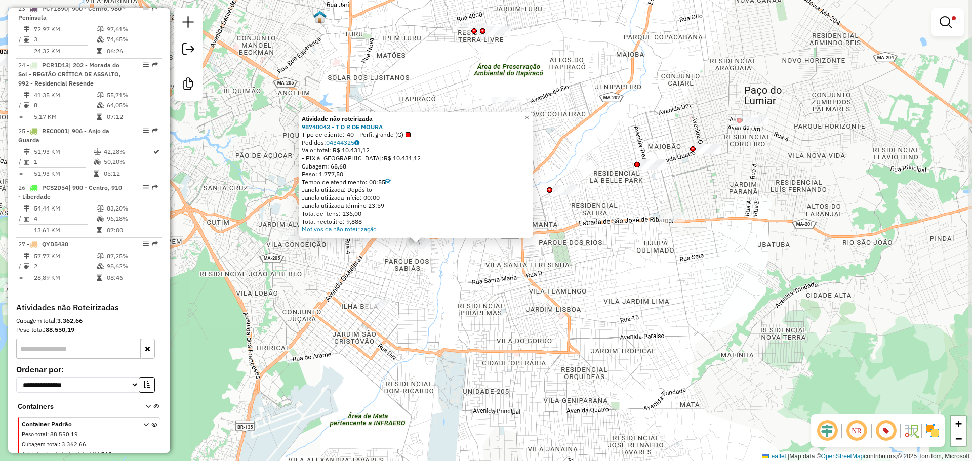
click at [585, 275] on div "Atividade não roteirizada 98740043 - T D R DE MOURA Tipo de cliente: 40 - Perfi…" at bounding box center [486, 230] width 972 height 461
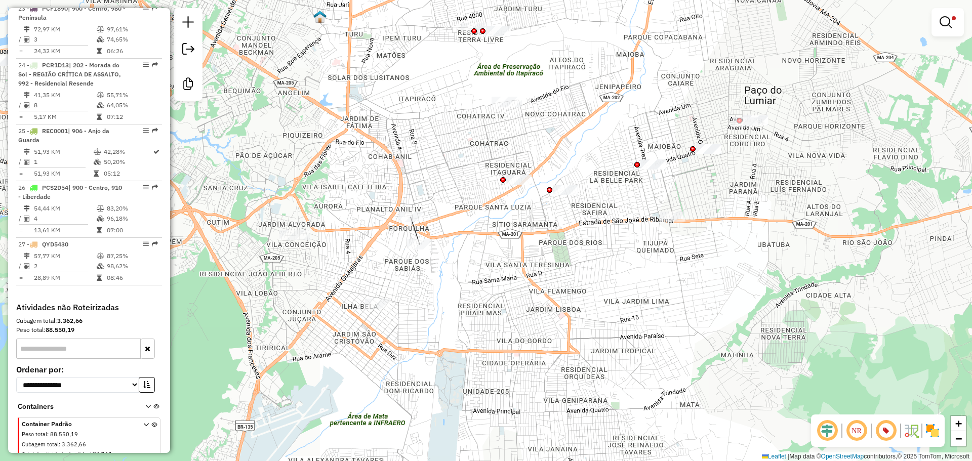
click at [764, 245] on div "Limpar filtros Janela de atendimento Grade de atendimento Capacidade Transporta…" at bounding box center [486, 230] width 972 height 461
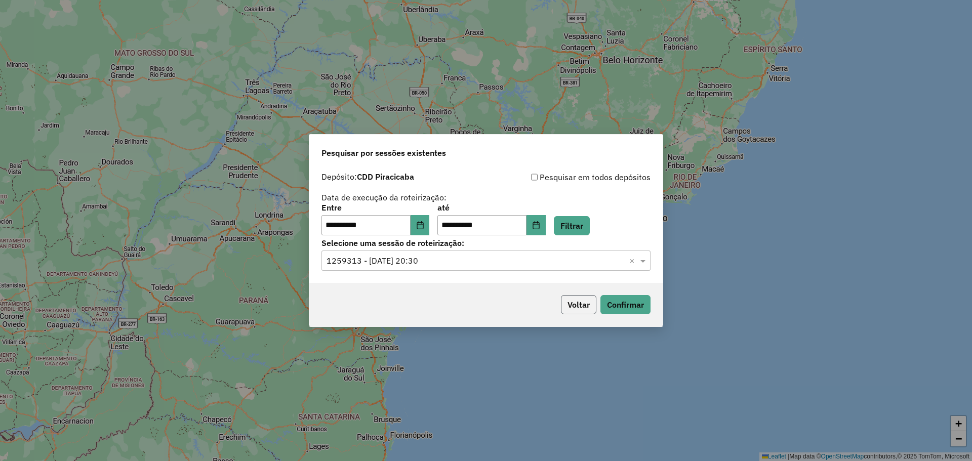
click at [579, 300] on button "Voltar" at bounding box center [578, 304] width 35 height 19
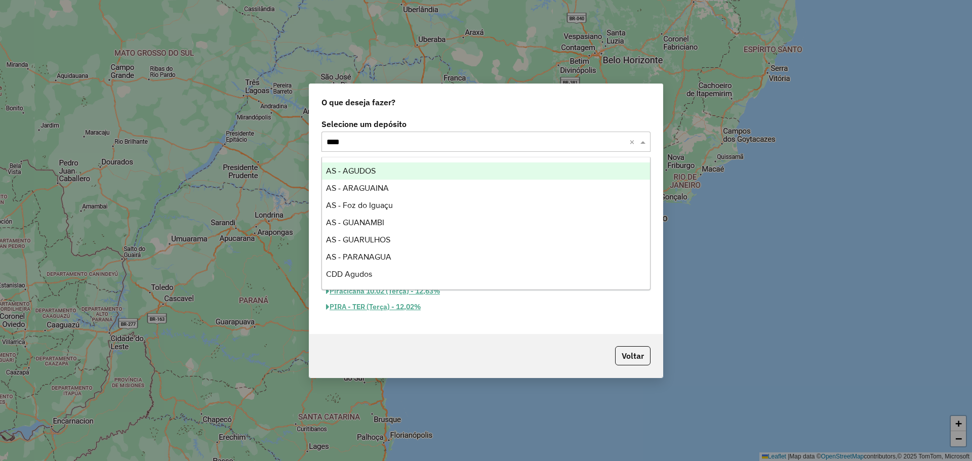
type input "*****"
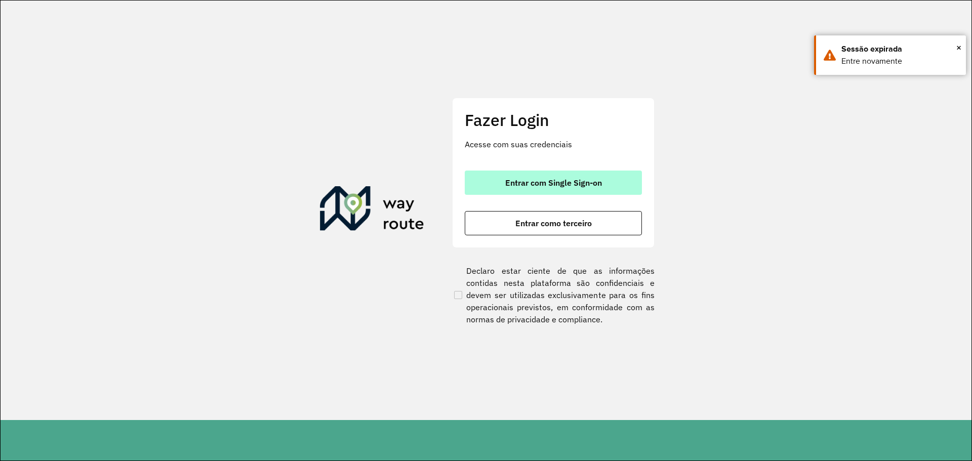
click at [526, 185] on span "Entrar com Single Sign-on" at bounding box center [553, 183] width 97 height 8
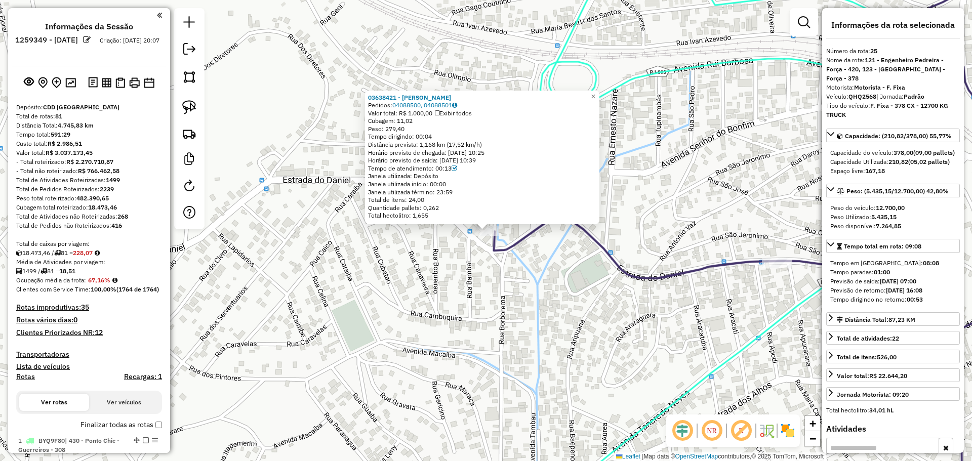
select select "**********"
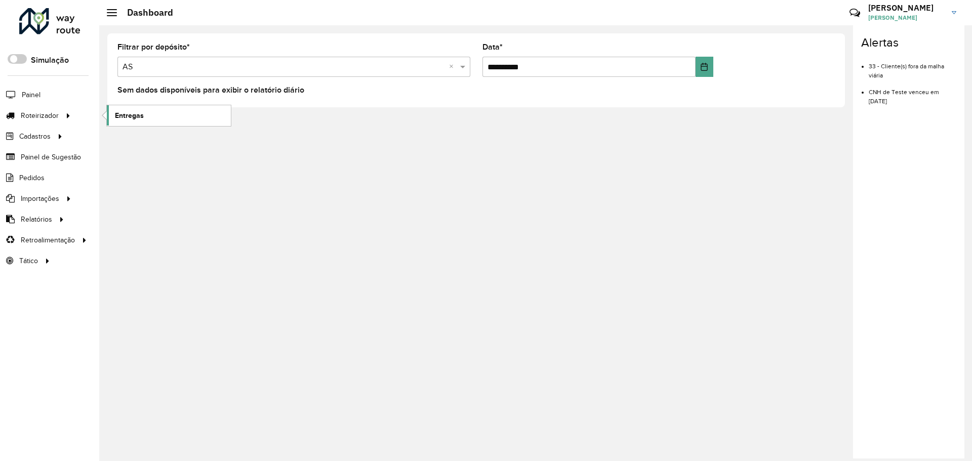
click at [116, 111] on span "Entregas" at bounding box center [129, 115] width 29 height 11
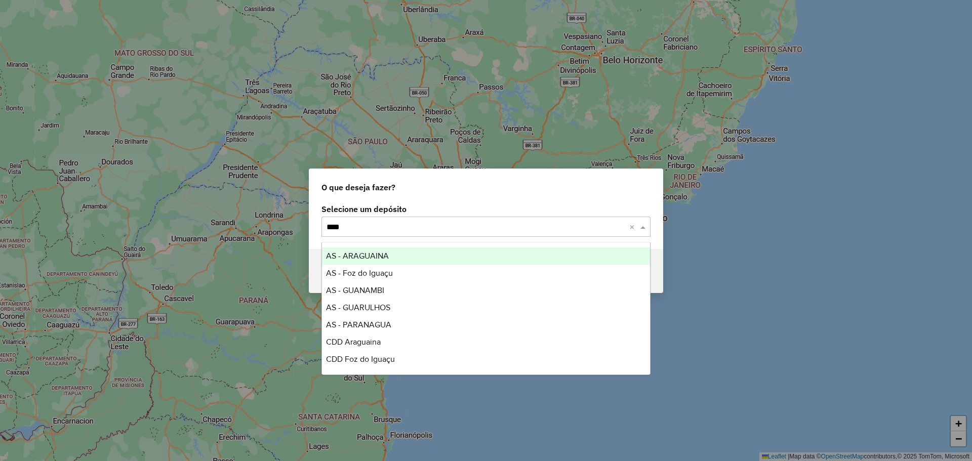
type input "*****"
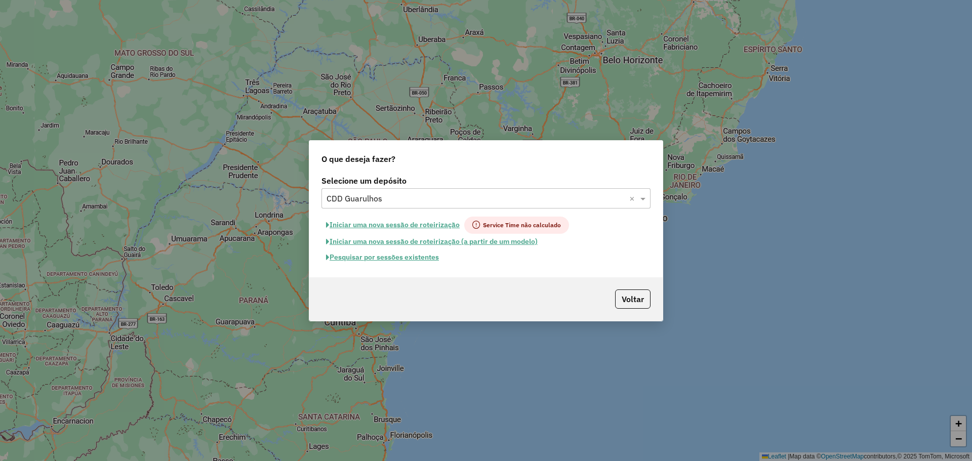
click at [422, 260] on button "Pesquisar por sessões existentes" at bounding box center [383, 258] width 122 height 16
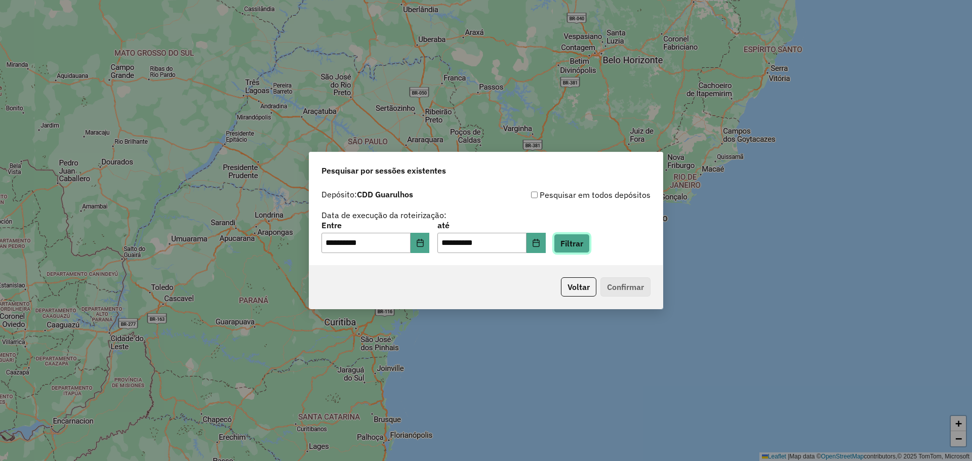
click at [577, 240] on button "Filtrar" at bounding box center [572, 243] width 36 height 19
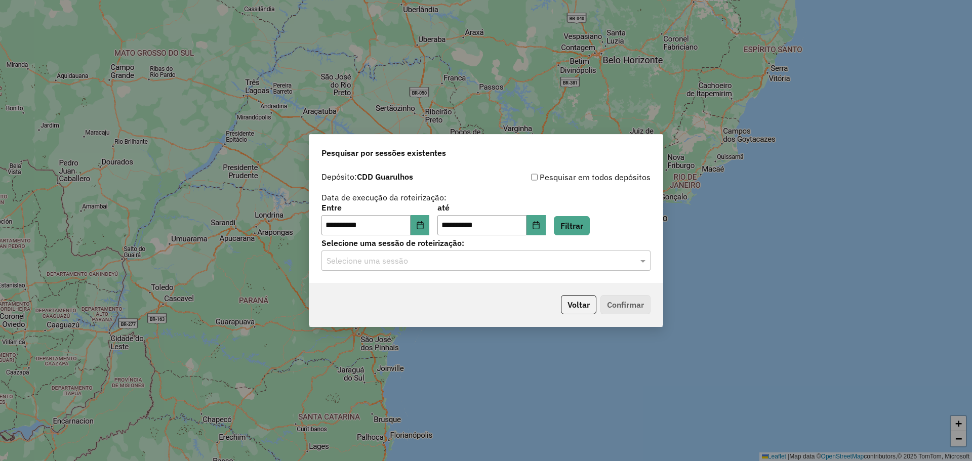
click at [482, 262] on hb-app "**********" at bounding box center [486, 230] width 972 height 461
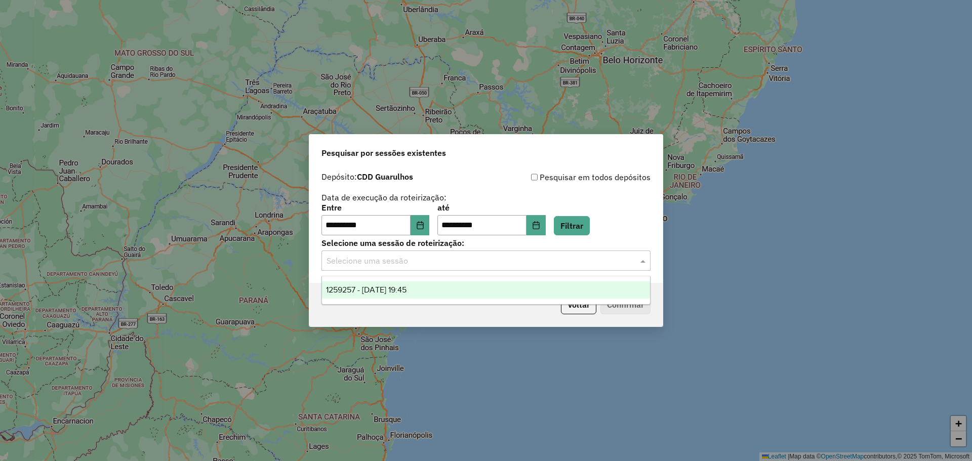
click at [482, 262] on input "text" at bounding box center [476, 261] width 299 height 12
click at [470, 291] on div "1259257 - 04/09/2025 19:45" at bounding box center [486, 290] width 328 height 17
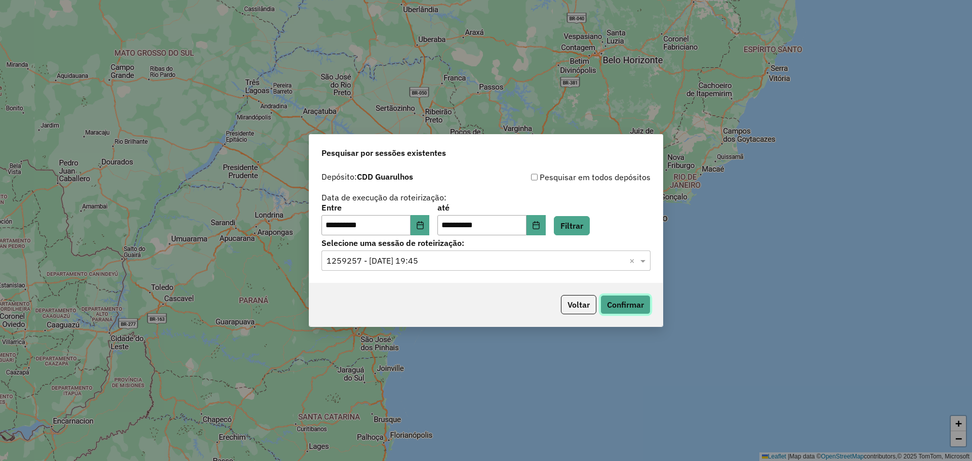
click at [624, 305] on button "Confirmar" at bounding box center [626, 304] width 50 height 19
click at [578, 303] on button "Voltar" at bounding box center [578, 304] width 35 height 19
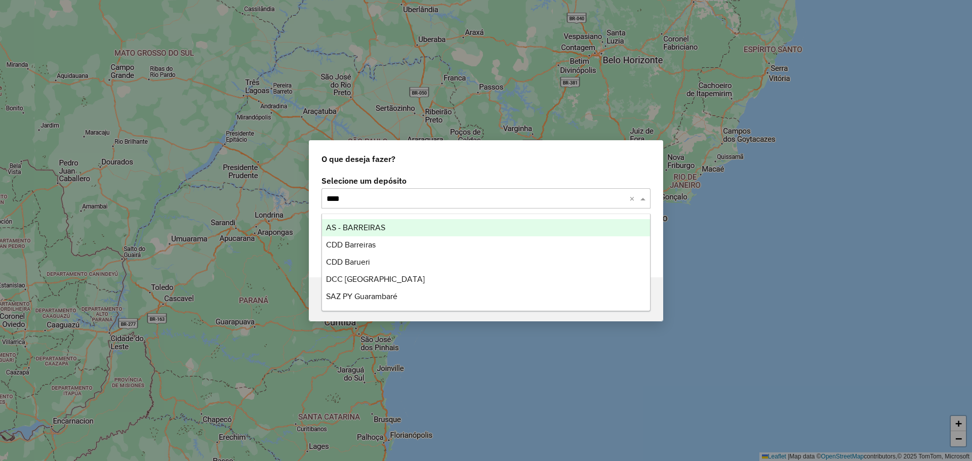
type input "*****"
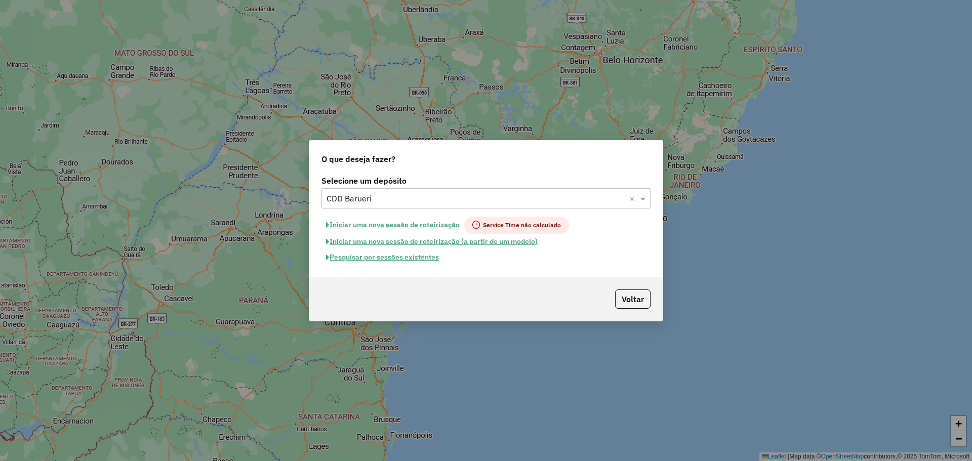
click at [416, 258] on button "Pesquisar por sessões existentes" at bounding box center [383, 258] width 122 height 16
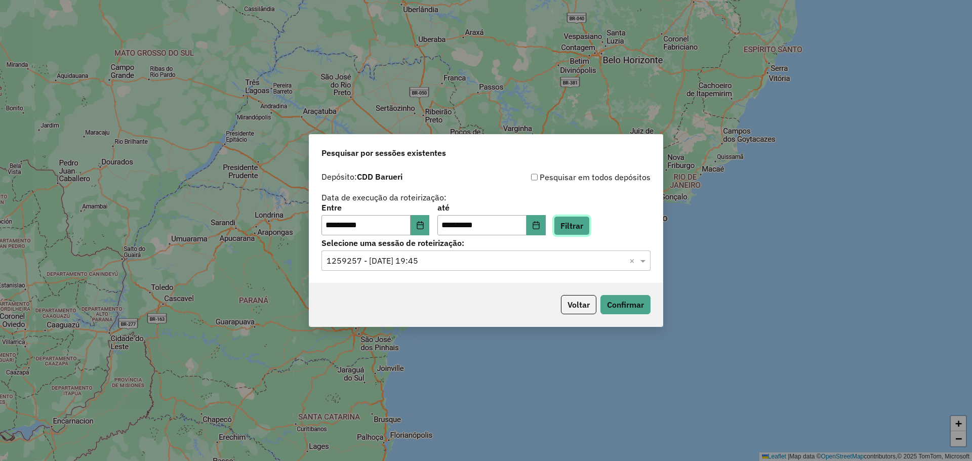
click at [584, 231] on button "Filtrar" at bounding box center [572, 225] width 36 height 19
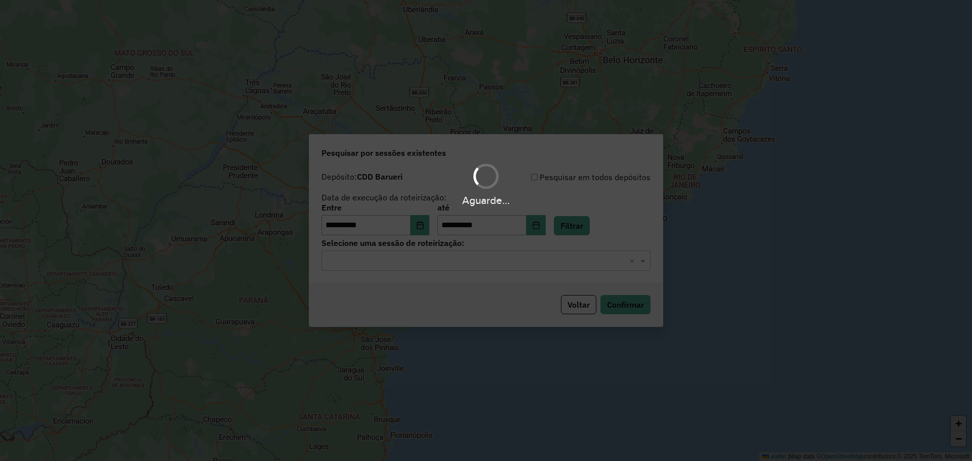
click at [501, 264] on hb-app "**********" at bounding box center [486, 230] width 972 height 461
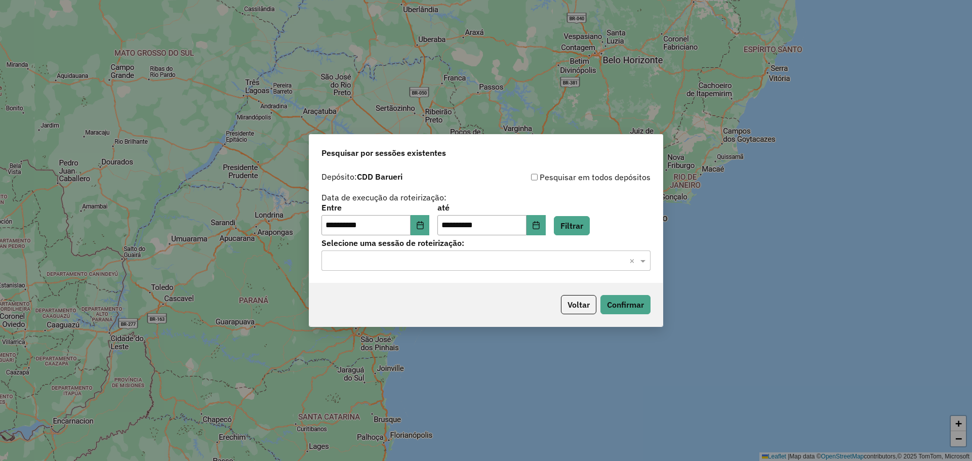
click at [501, 264] on input "text" at bounding box center [476, 261] width 299 height 12
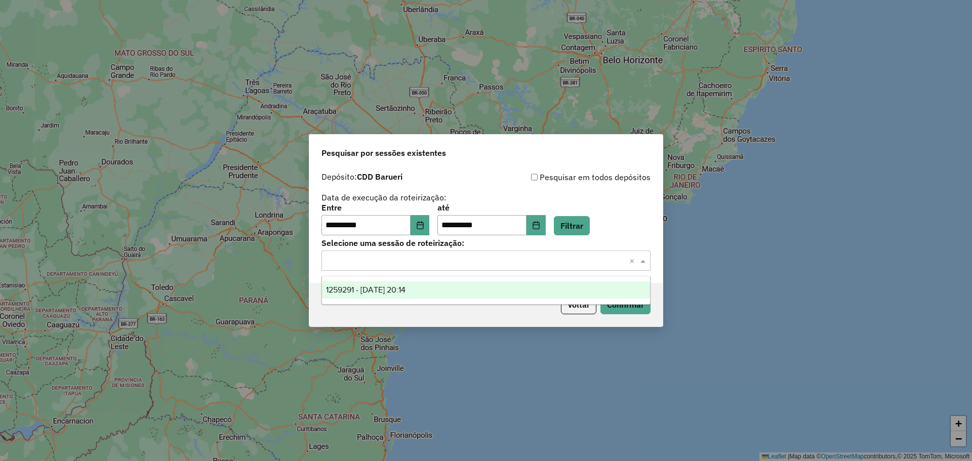
click at [483, 291] on div "1259291 - 04/09/2025 20:14" at bounding box center [486, 290] width 328 height 17
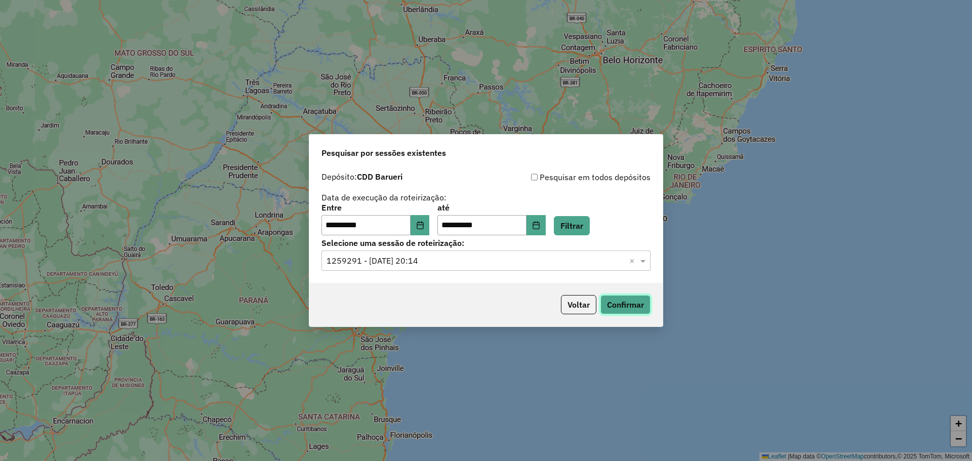
click at [621, 302] on button "Confirmar" at bounding box center [626, 304] width 50 height 19
click at [587, 301] on button "Voltar" at bounding box center [578, 304] width 35 height 19
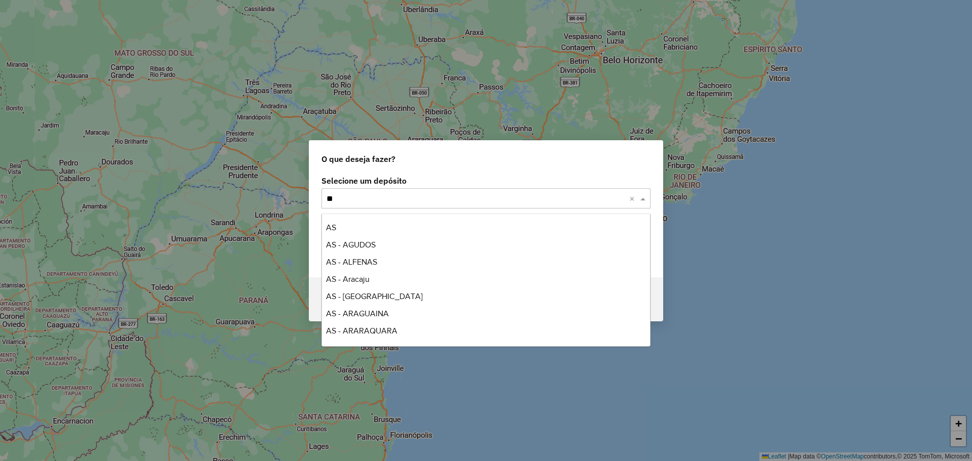
scroll to position [172, 0]
type input "****"
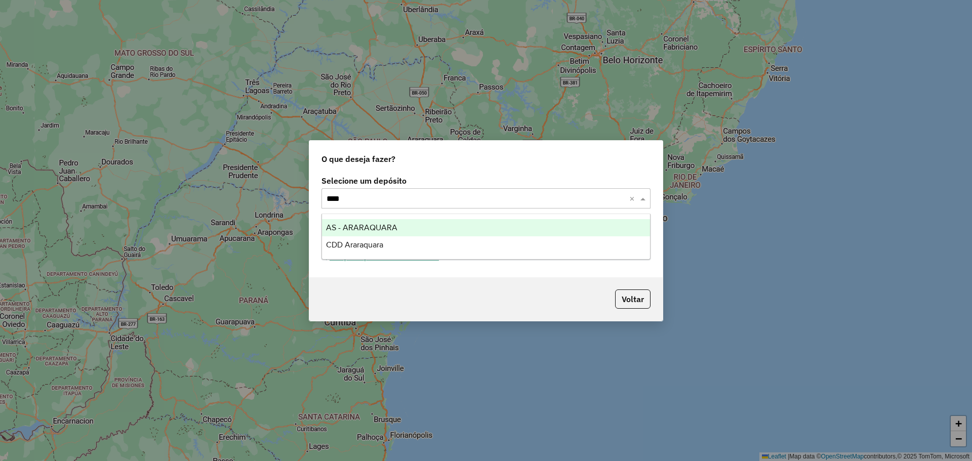
scroll to position [0, 0]
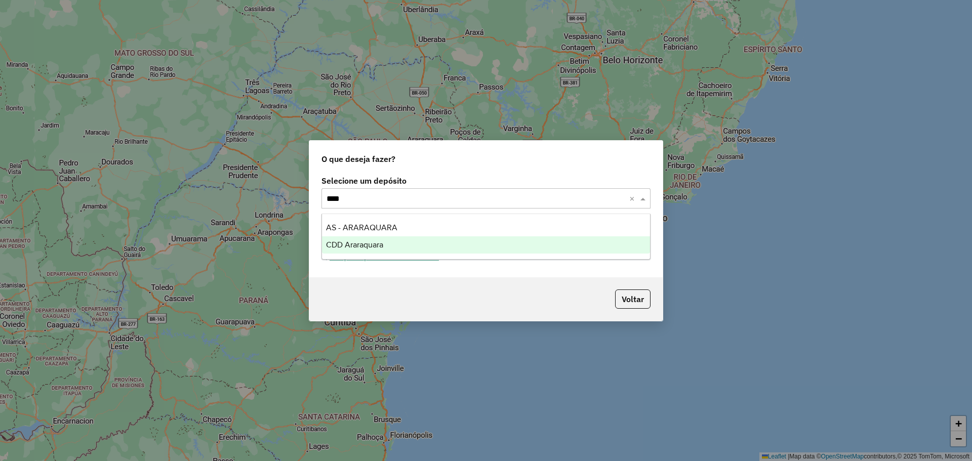
click at [466, 241] on div "CDD Araraquara" at bounding box center [486, 245] width 328 height 17
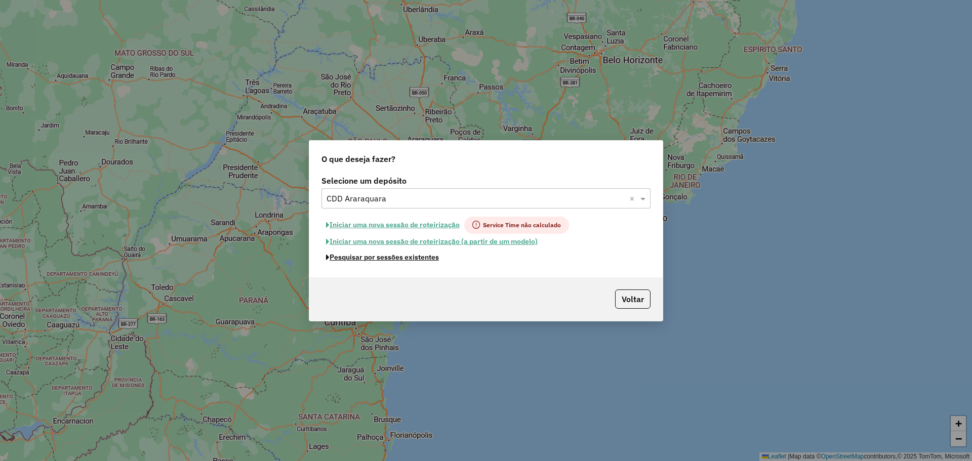
click at [380, 260] on button "Pesquisar por sessões existentes" at bounding box center [383, 258] width 122 height 16
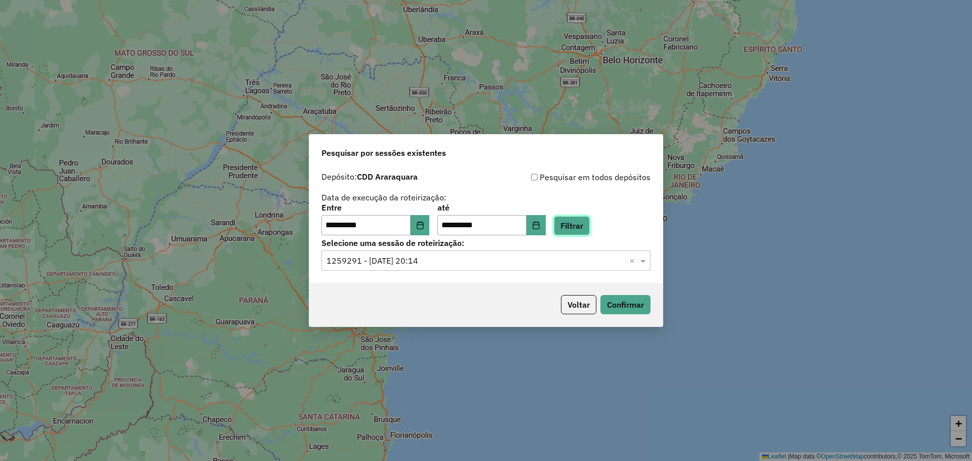
click at [578, 226] on button "Filtrar" at bounding box center [572, 225] width 36 height 19
click at [489, 257] on hb-app "**********" at bounding box center [486, 230] width 972 height 461
click at [489, 260] on input "text" at bounding box center [476, 261] width 299 height 12
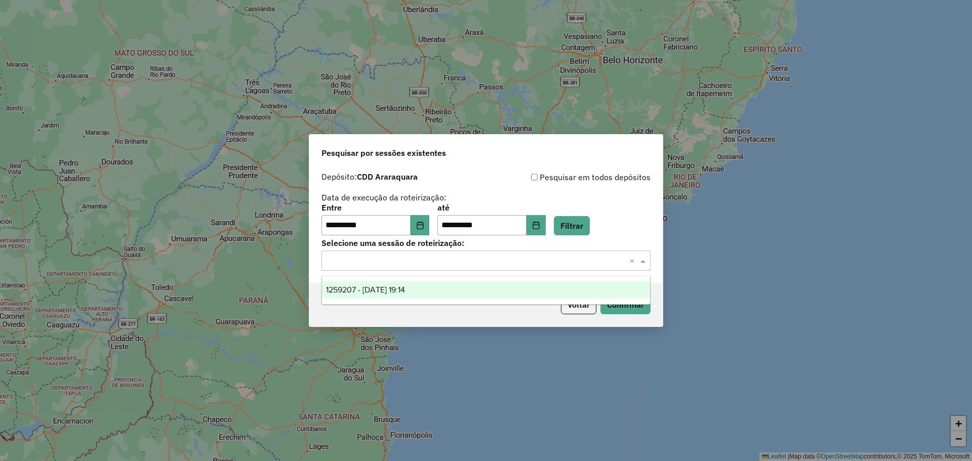
click at [483, 299] on ng-dropdown-panel "1259207 - 04/09/2025 19:14" at bounding box center [486, 290] width 329 height 29
click at [479, 296] on div "1259207 - 04/09/2025 19:14" at bounding box center [486, 290] width 328 height 17
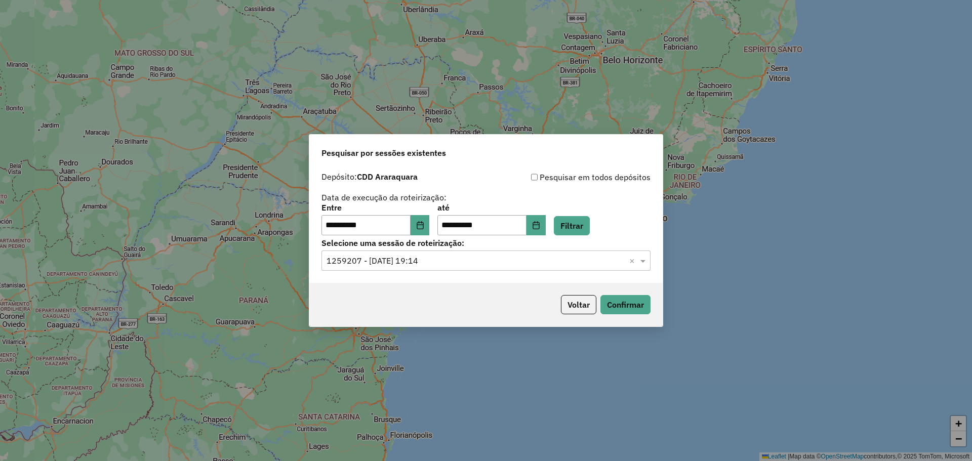
click at [635, 315] on div "Voltar Confirmar" at bounding box center [486, 305] width 354 height 44
click at [627, 305] on button "Confirmar" at bounding box center [626, 304] width 50 height 19
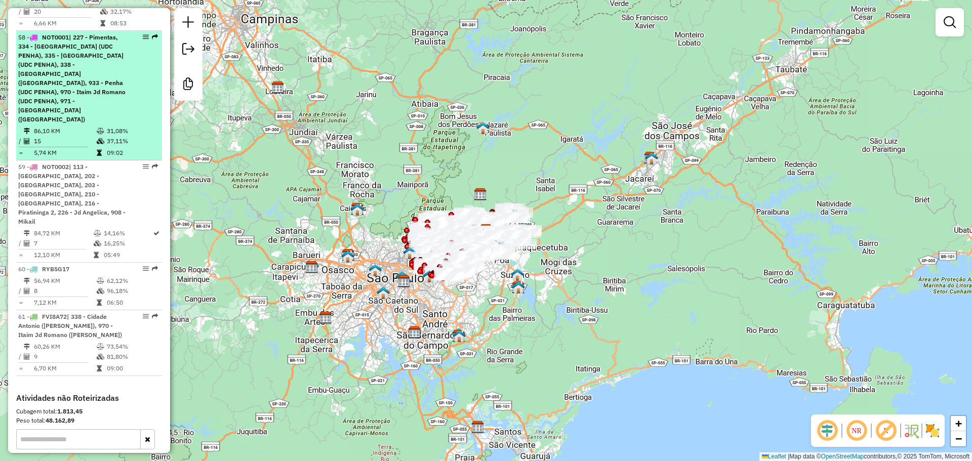
scroll to position [3971, 0]
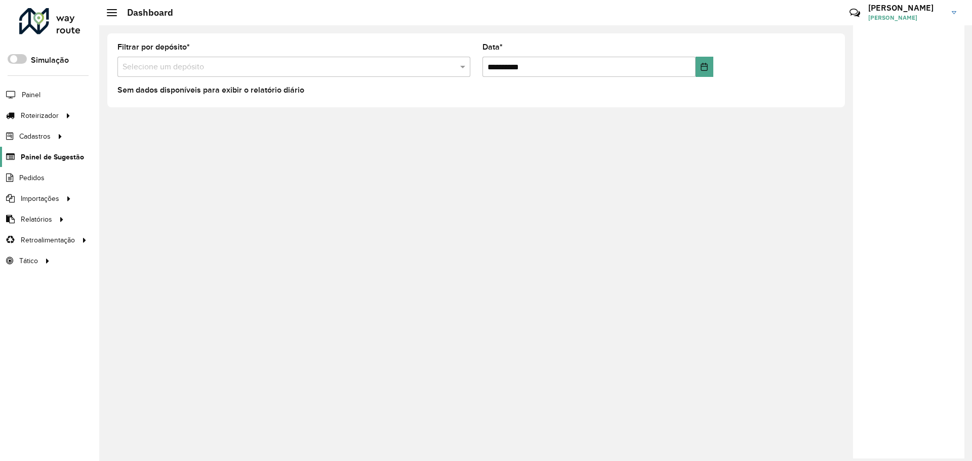
click at [64, 159] on span "Painel de Sugestão" at bounding box center [52, 157] width 63 height 11
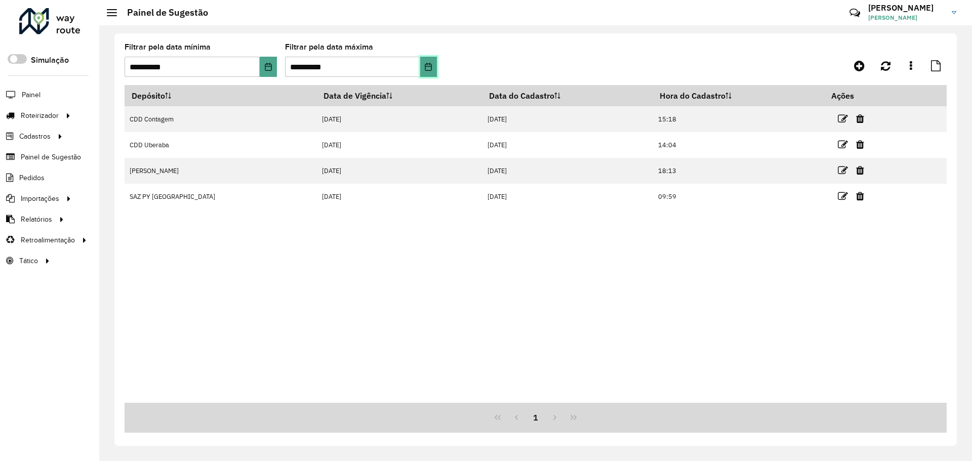
click at [430, 66] on icon "Choose Date" at bounding box center [428, 67] width 7 height 8
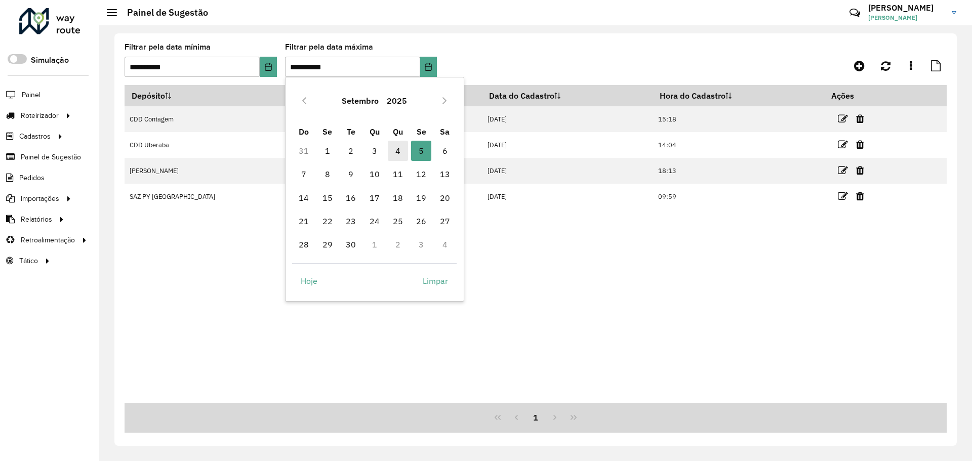
click at [395, 154] on span "4" at bounding box center [398, 151] width 20 height 20
type input "**********"
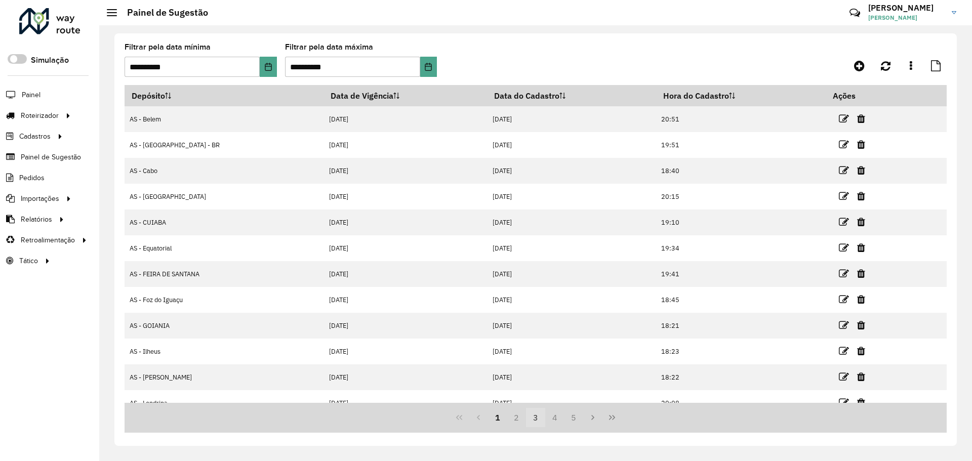
click at [535, 419] on button "3" at bounding box center [535, 417] width 19 height 19
click at [523, 422] on button "2" at bounding box center [516, 417] width 19 height 19
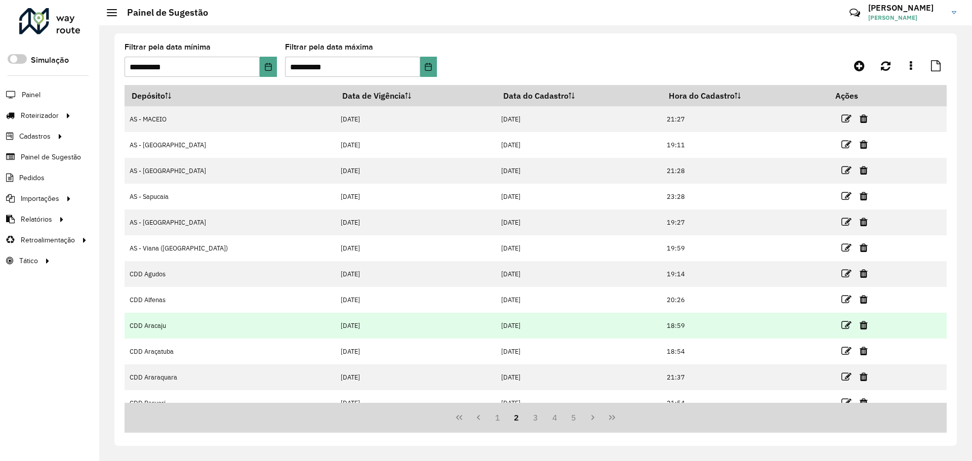
scroll to position [13, 0]
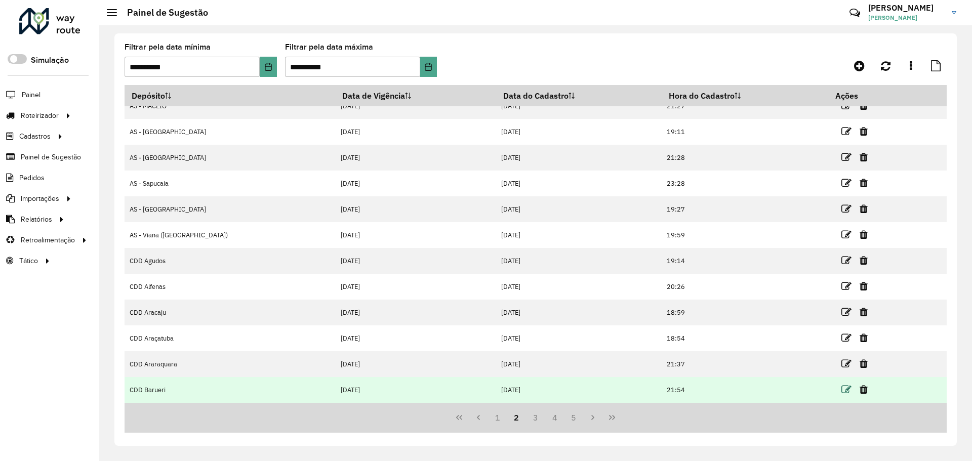
click at [842, 393] on icon at bounding box center [847, 390] width 10 height 10
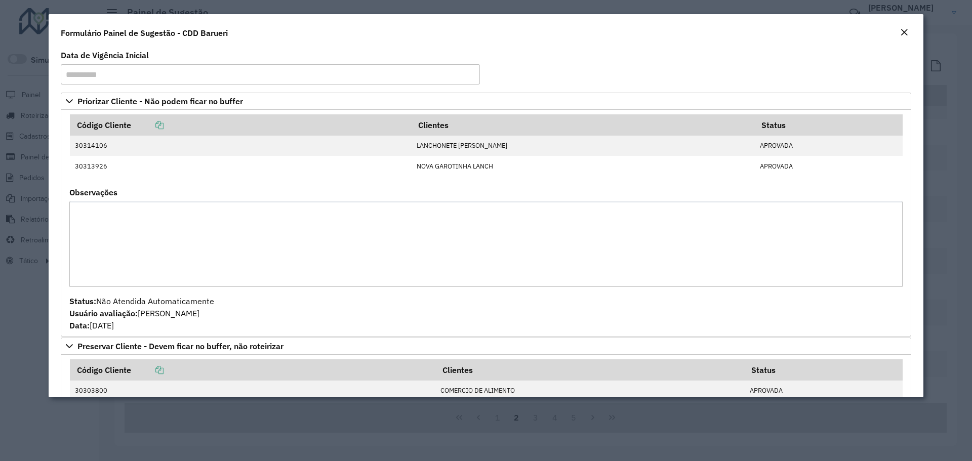
click at [470, 289] on formly-field "Observações" at bounding box center [486, 242] width 846 height 106
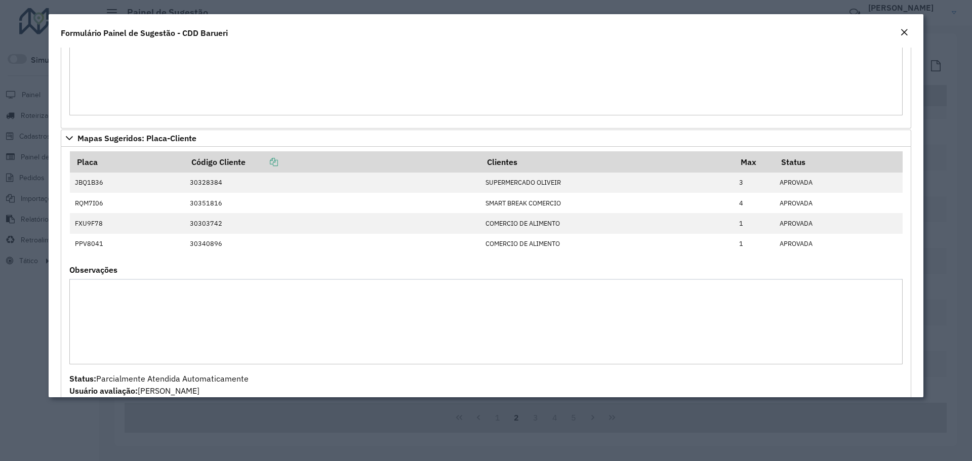
scroll to position [660, 0]
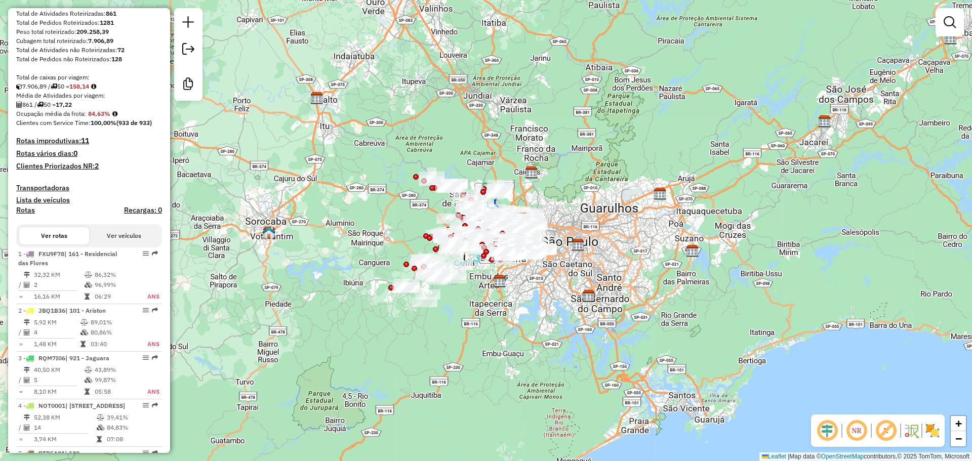
scroll to position [131, 0]
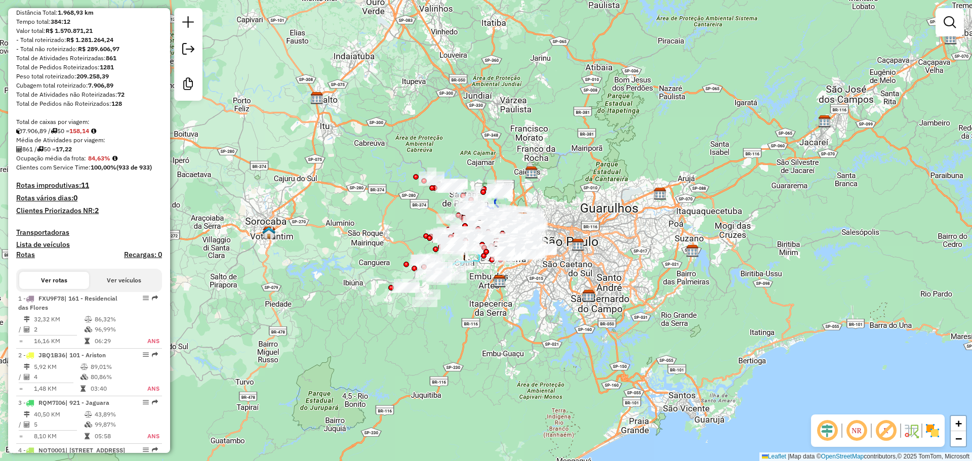
click at [128, 289] on button "Ver veículos" at bounding box center [124, 280] width 70 height 17
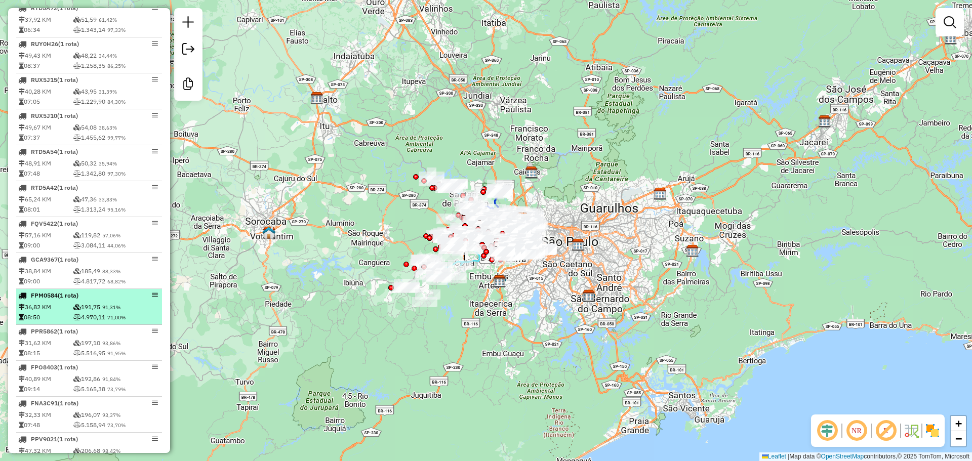
scroll to position [863, 0]
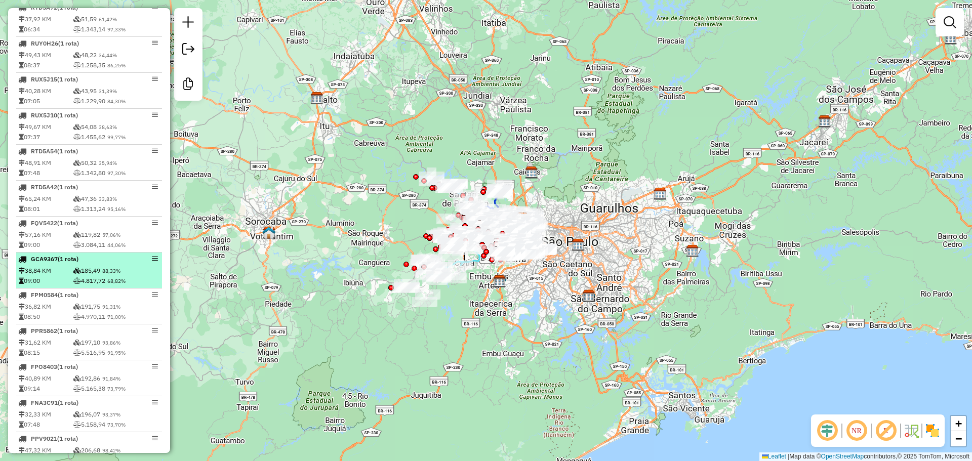
click at [128, 286] on td "4.817,72 68,82%" at bounding box center [116, 281] width 87 height 10
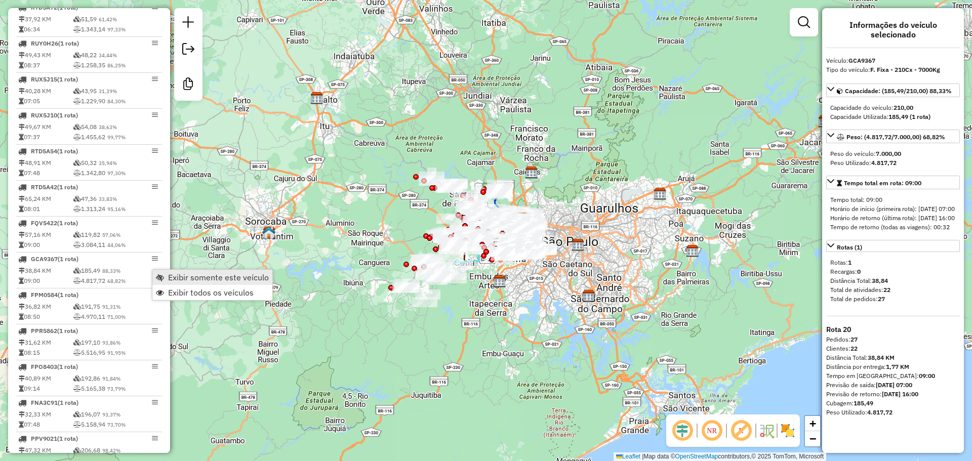
click at [167, 277] on link "Exibir somente este veículo" at bounding box center [212, 277] width 120 height 15
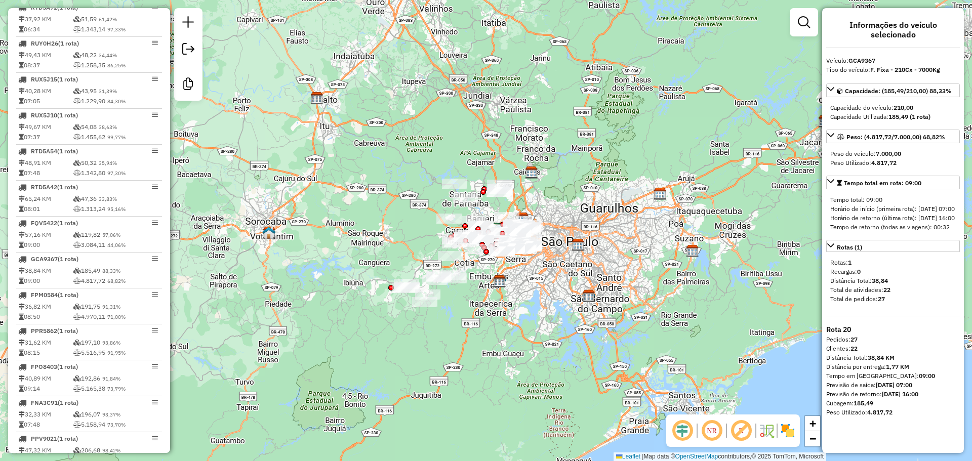
click at [801, 36] on div at bounding box center [804, 22] width 28 height 28
click at [802, 28] on link at bounding box center [804, 22] width 20 height 20
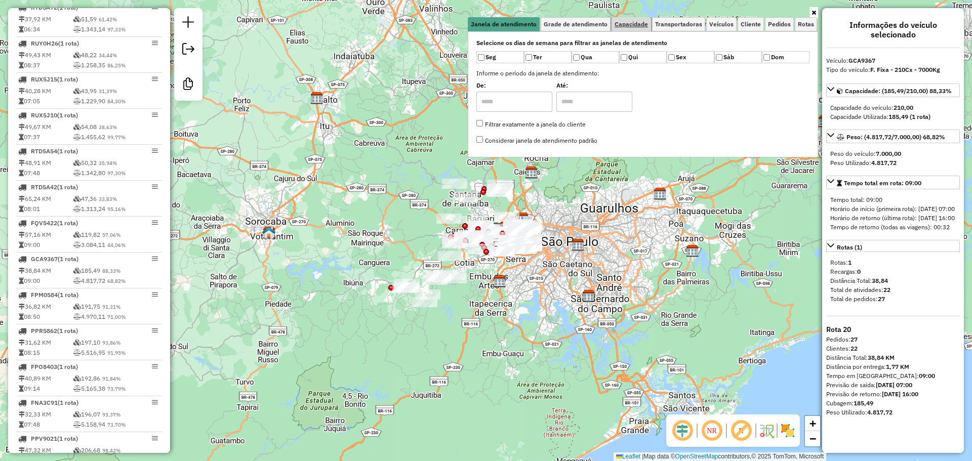
click at [638, 23] on span "Capacidade" at bounding box center [631, 24] width 33 height 6
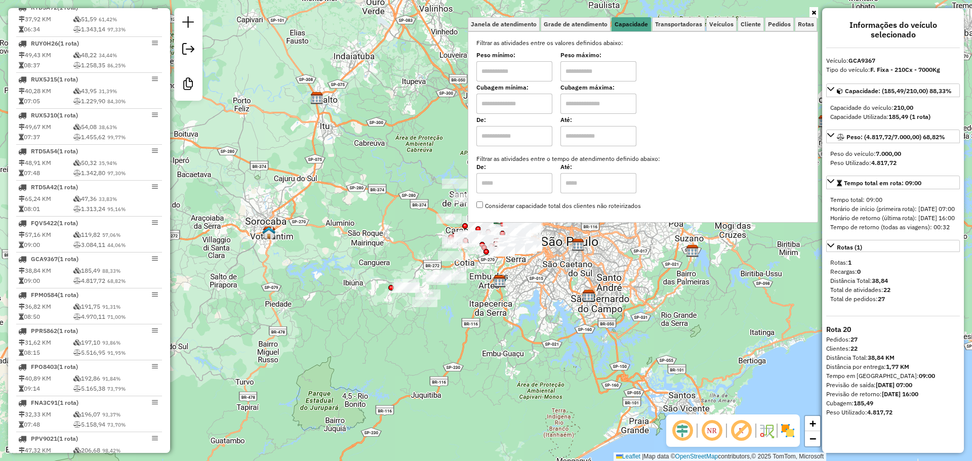
click at [521, 67] on input "text" at bounding box center [515, 71] width 76 height 20
type input "****"
drag, startPoint x: 581, startPoint y: 81, endPoint x: 585, endPoint y: 84, distance: 5.5
click at [581, 81] on input "text" at bounding box center [599, 71] width 76 height 20
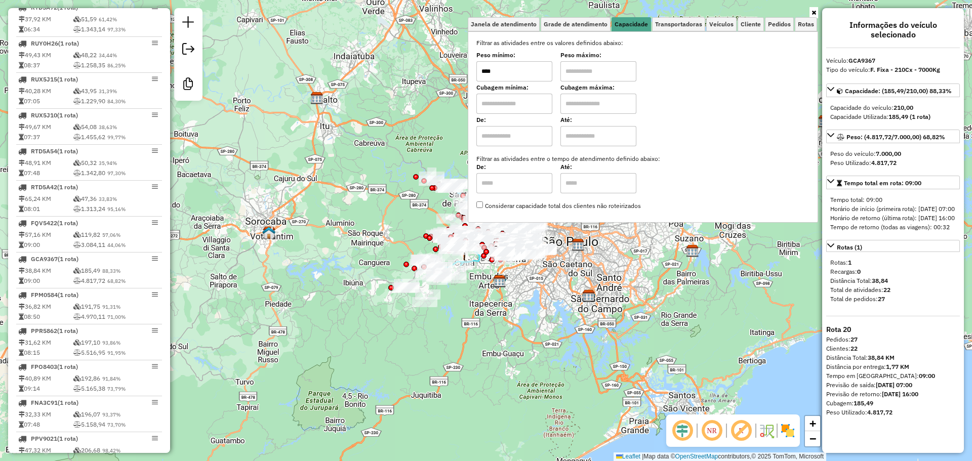
type input "*****"
click at [583, 290] on img at bounding box center [588, 296] width 13 height 13
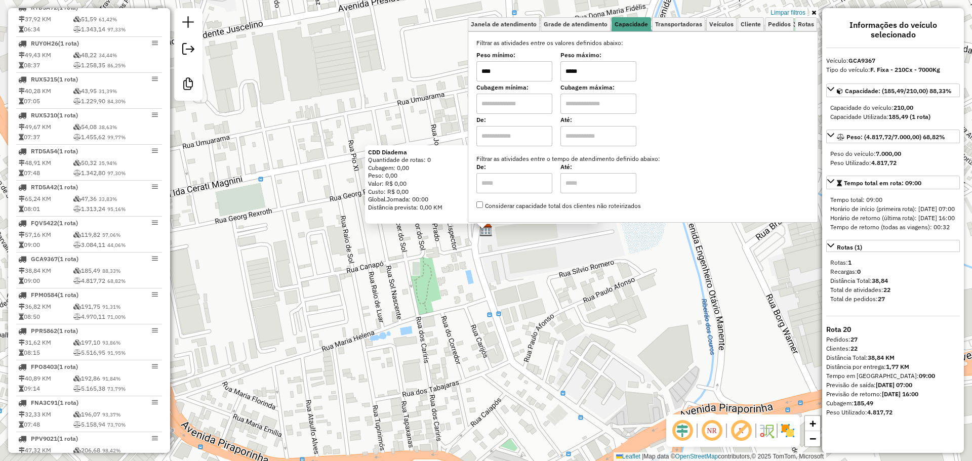
click at [813, 12] on icon at bounding box center [814, 13] width 5 height 6
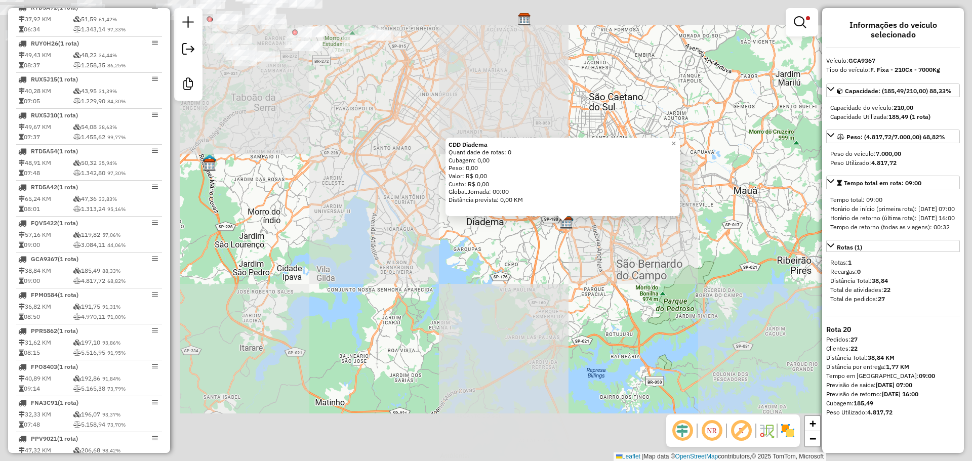
click at [515, 342] on div "CDD Diadema Quantidade de rotas: 0 Cubagem: 0,00 Peso: 0,00 Valor: R$ 0,00 Cust…" at bounding box center [486, 230] width 972 height 461
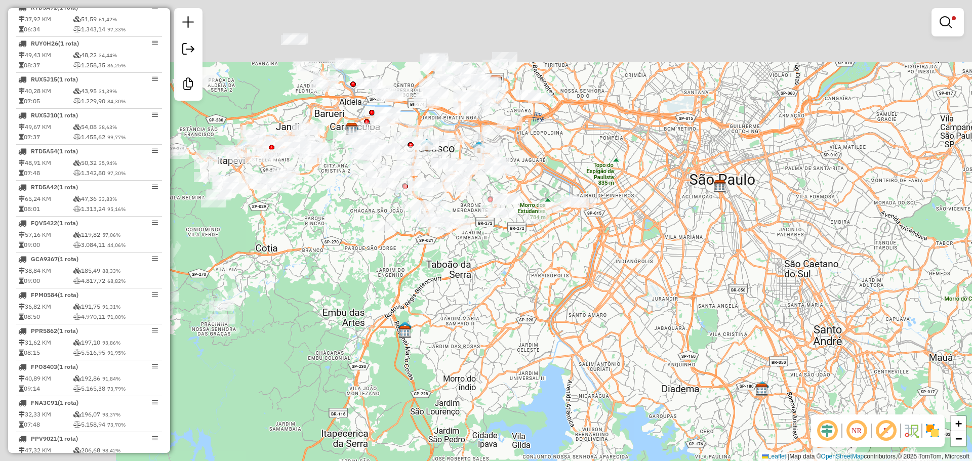
drag, startPoint x: 402, startPoint y: 203, endPoint x: 597, endPoint y: 370, distance: 257.2
click at [597, 370] on div "Limpar filtros Janela de atendimento Grade de atendimento Capacidade Transporta…" at bounding box center [486, 230] width 972 height 461
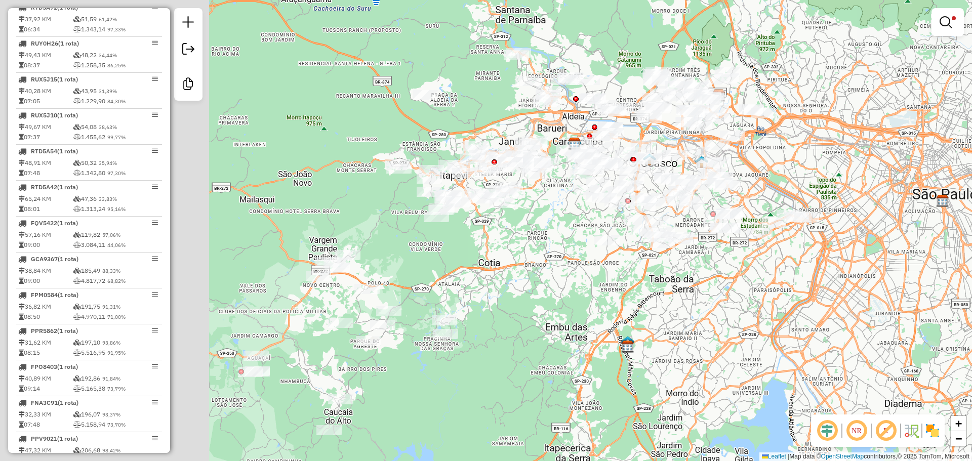
drag, startPoint x: 419, startPoint y: 251, endPoint x: 637, endPoint y: 265, distance: 218.7
click at [637, 265] on div "Limpar filtros Janela de atendimento Grade de atendimento Capacidade Transporta…" at bounding box center [486, 230] width 972 height 461
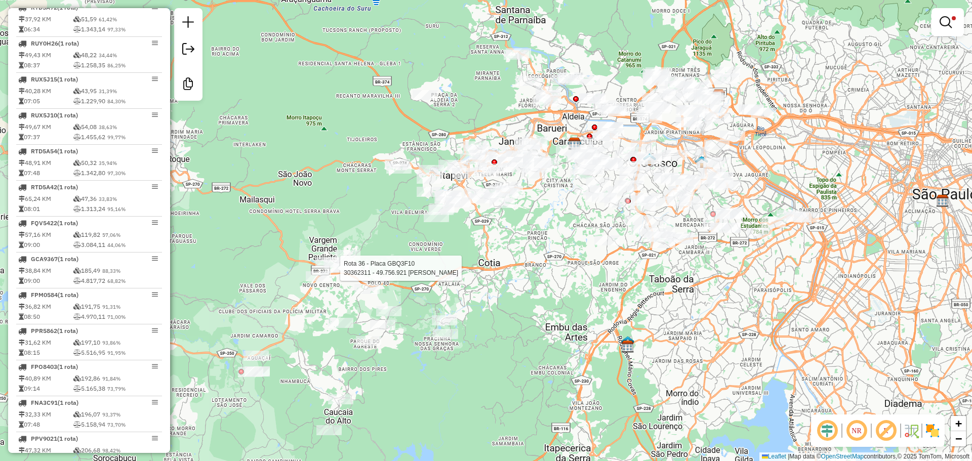
select select "**********"
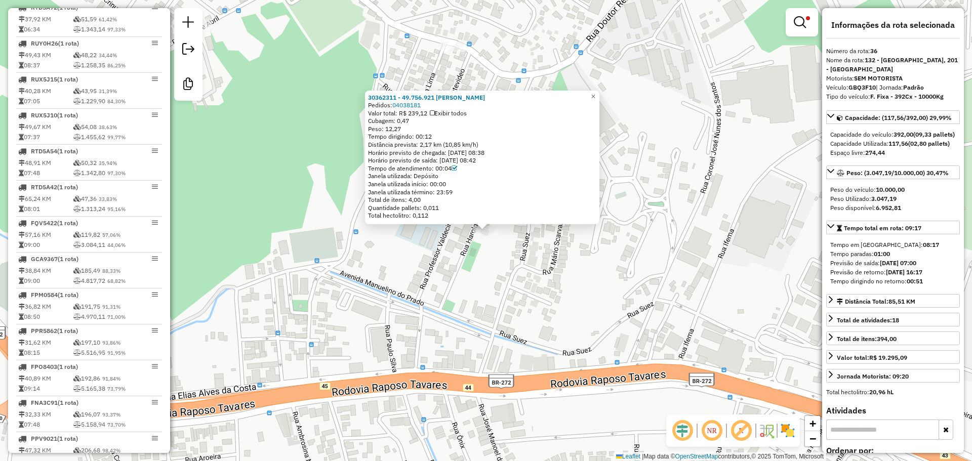
click at [741, 208] on div "30362311 - 49.756.921 GABRIELLE ALMEIDA DA SILVA Pedidos: 04038181 Valor total:…" at bounding box center [486, 230] width 972 height 461
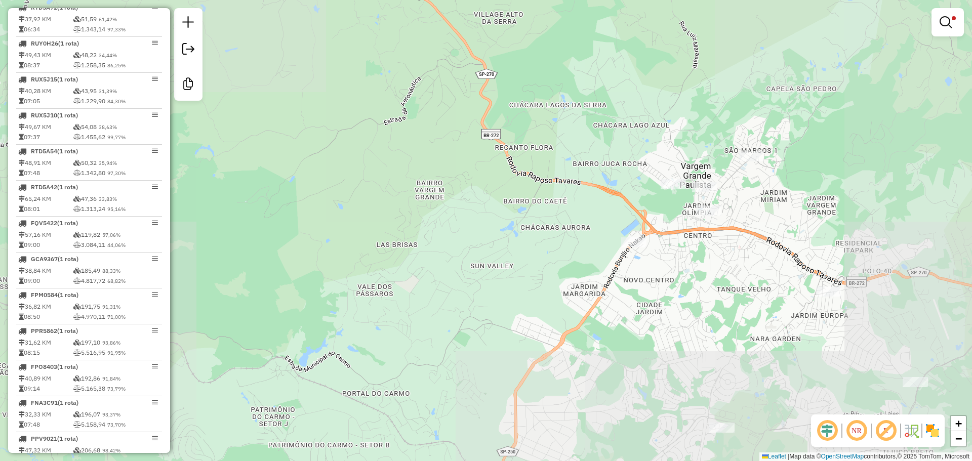
drag, startPoint x: 756, startPoint y: 248, endPoint x: 493, endPoint y: 212, distance: 265.8
click at [493, 212] on div "Limpar filtros Janela de atendimento Grade de atendimento Capacidade Transporta…" at bounding box center [486, 230] width 972 height 461
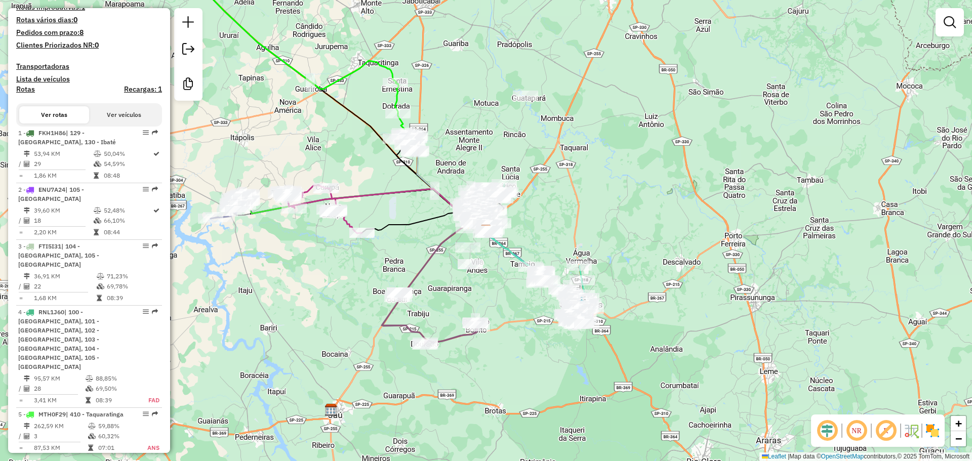
scroll to position [319, 0]
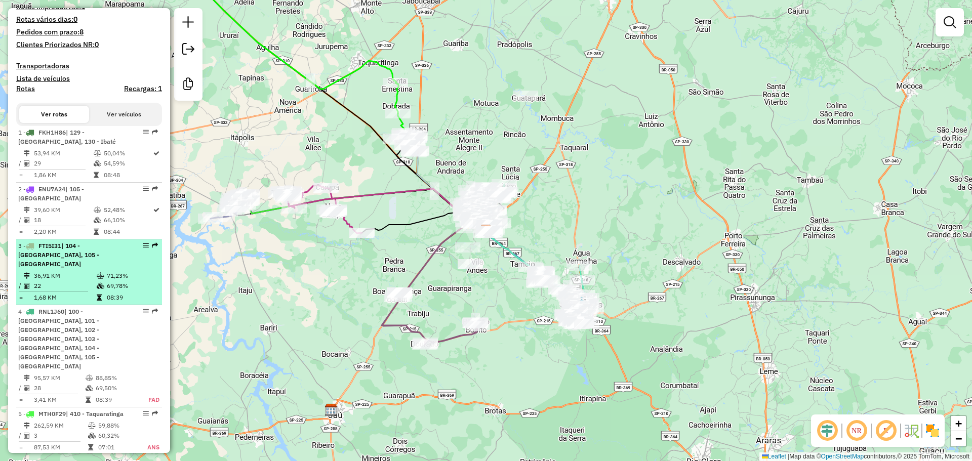
drag, startPoint x: 146, startPoint y: 253, endPoint x: 142, endPoint y: 259, distance: 6.9
select select "**********"
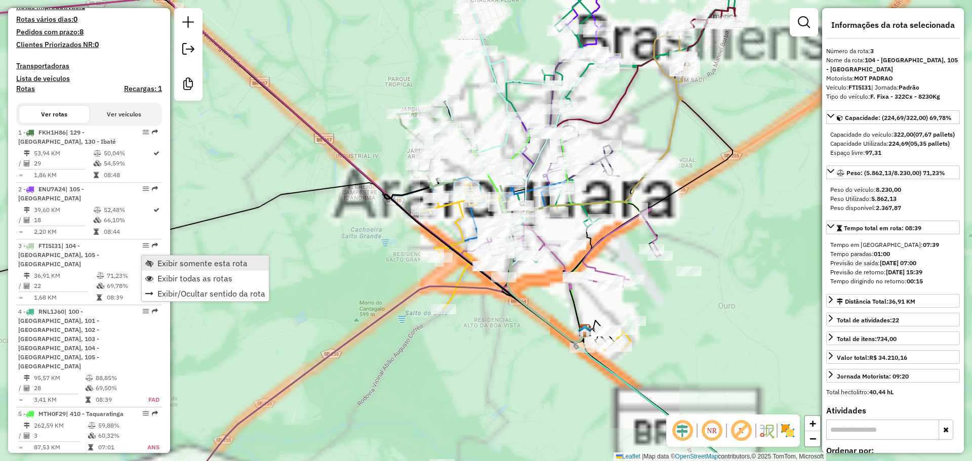
click at [163, 263] on span "Exibir somente esta rota" at bounding box center [203, 263] width 90 height 8
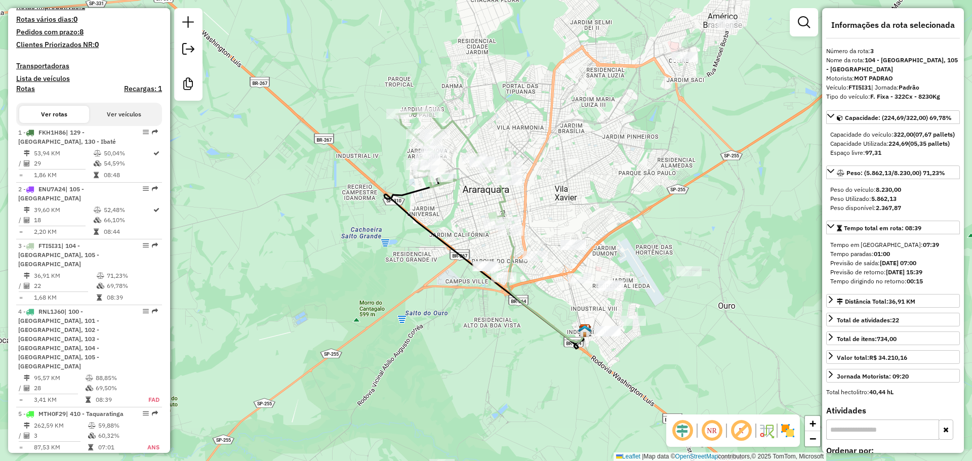
click at [790, 25] on div at bounding box center [804, 22] width 28 height 28
click at [801, 23] on em at bounding box center [804, 22] width 12 height 12
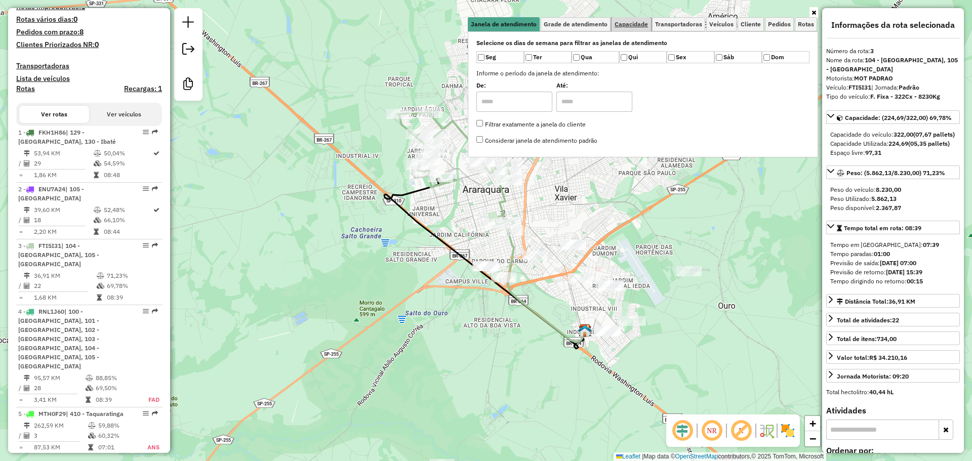
click at [648, 21] on span "Capacidade" at bounding box center [631, 24] width 33 height 6
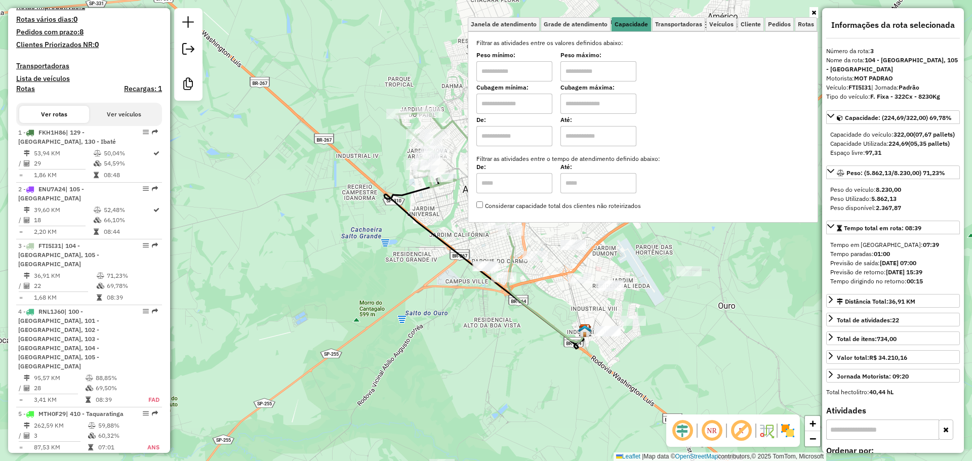
click at [532, 106] on input "text" at bounding box center [515, 104] width 76 height 20
click at [602, 102] on input "text" at bounding box center [599, 104] width 76 height 20
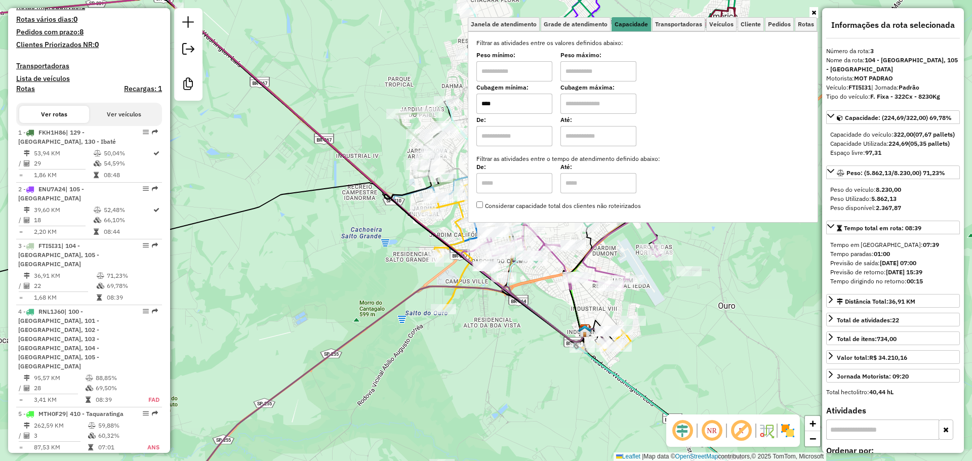
click at [521, 112] on input "****" at bounding box center [515, 104] width 76 height 20
type input "*****"
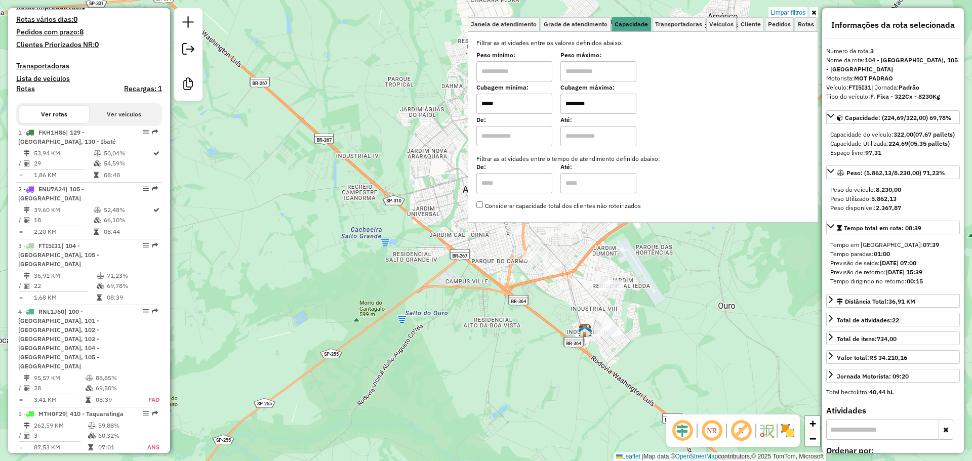
type input "********"
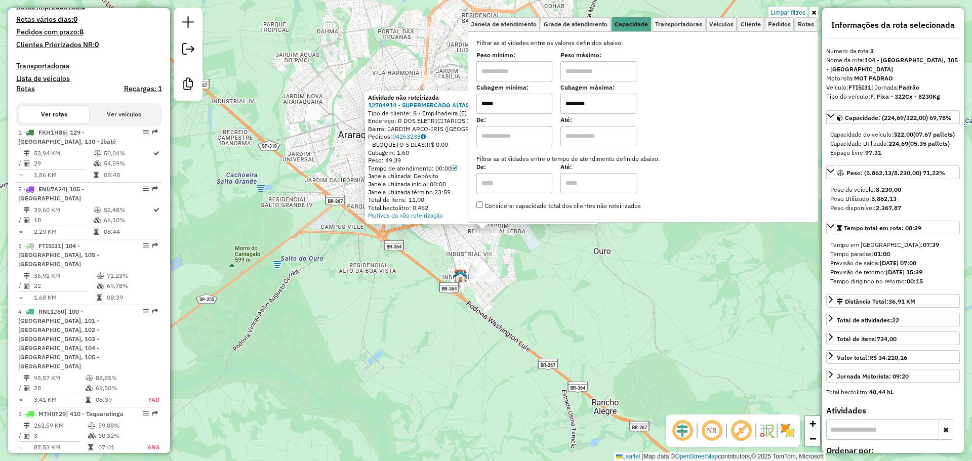
click at [428, 252] on div "Atividade não roteirizada 12784914 - SUPERMERCADO ALTAS H Tipo de cliente: 8 - …" at bounding box center [486, 230] width 972 height 461
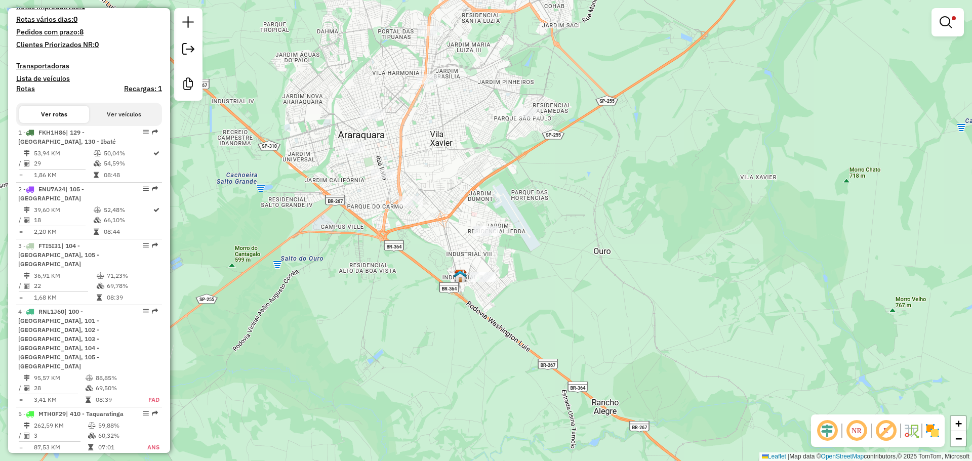
click at [415, 207] on div at bounding box center [410, 202] width 25 height 10
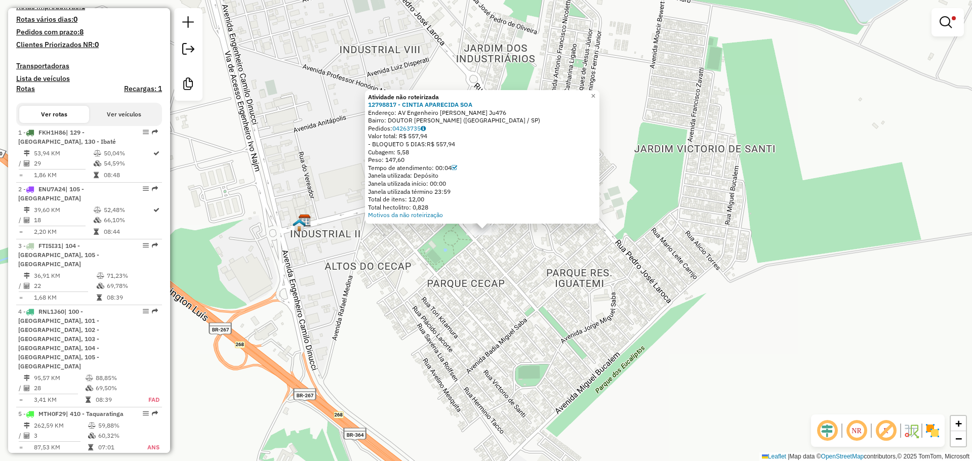
click at [529, 247] on div "Atividade não roteirizada 12798817 - CINTIA APARECIDA SOA Endereço: AV Engenhei…" at bounding box center [486, 230] width 972 height 461
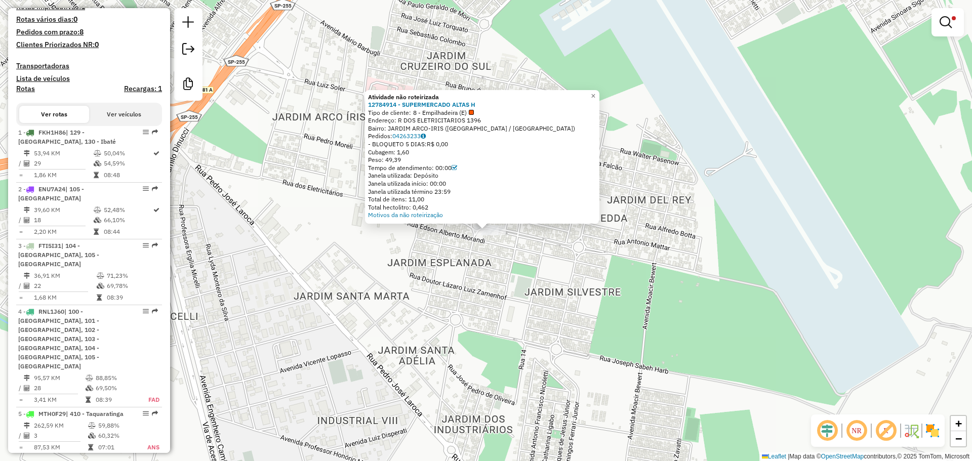
click at [505, 263] on div "Atividade não roteirizada 12784914 - SUPERMERCADO ALTAS H Tipo de cliente: 8 - …" at bounding box center [486, 230] width 972 height 461
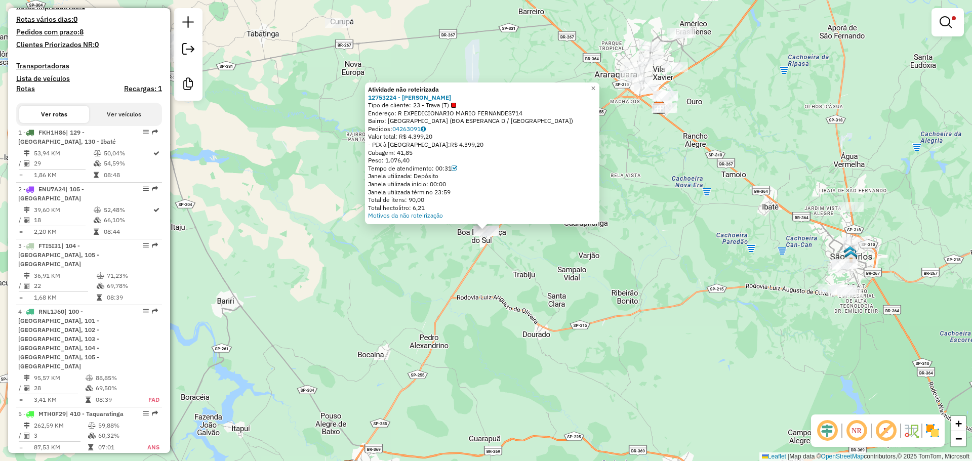
click at [418, 308] on div "Atividade não roteirizada 12753224 - [PERSON_NAME] POVA Tipo de cliente: 23 - T…" at bounding box center [486, 230] width 972 height 461
